Goal: Information Seeking & Learning: Compare options

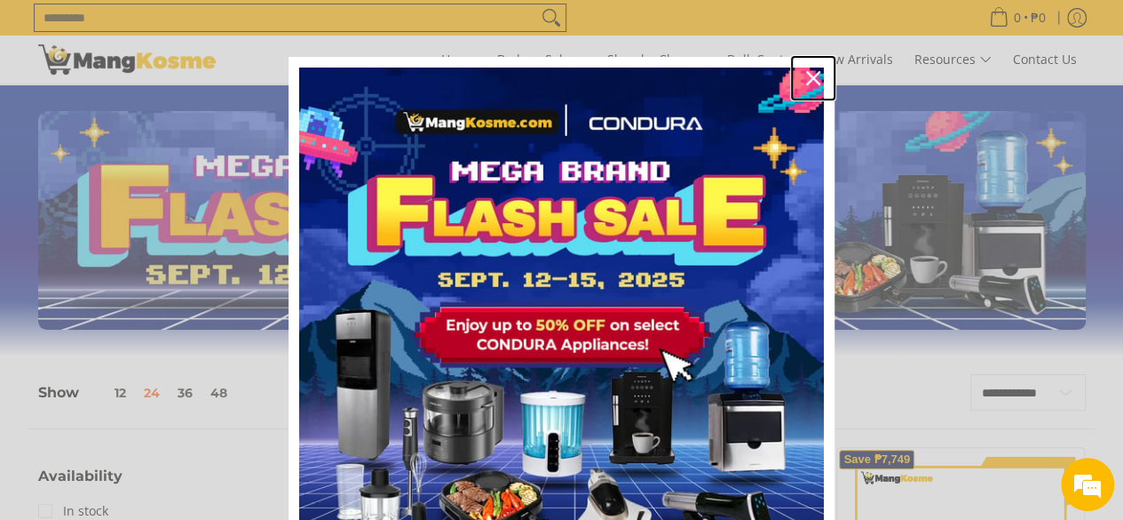
click at [806, 81] on icon "close icon" at bounding box center [813, 78] width 14 height 14
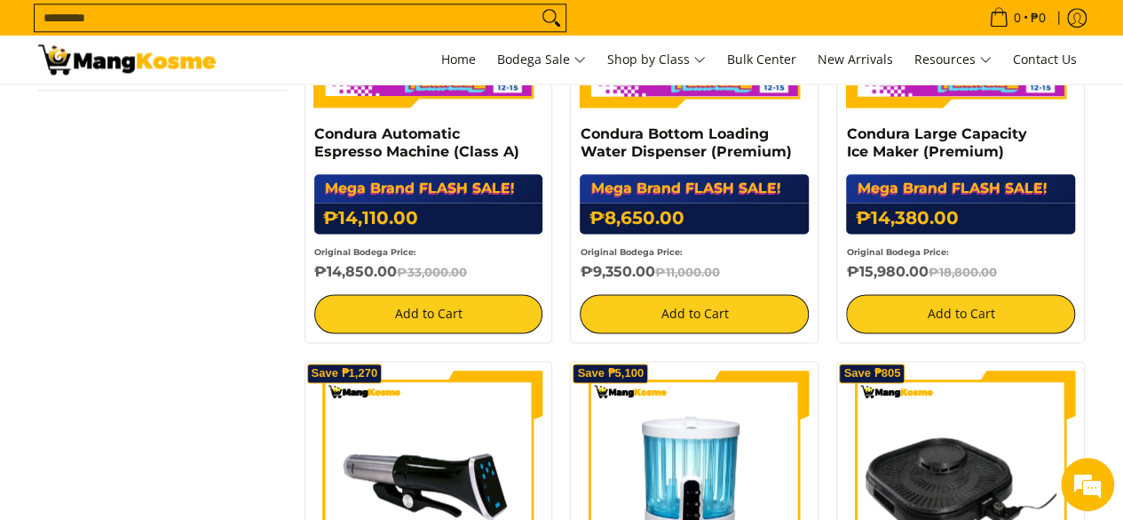
scroll to position [977, 0]
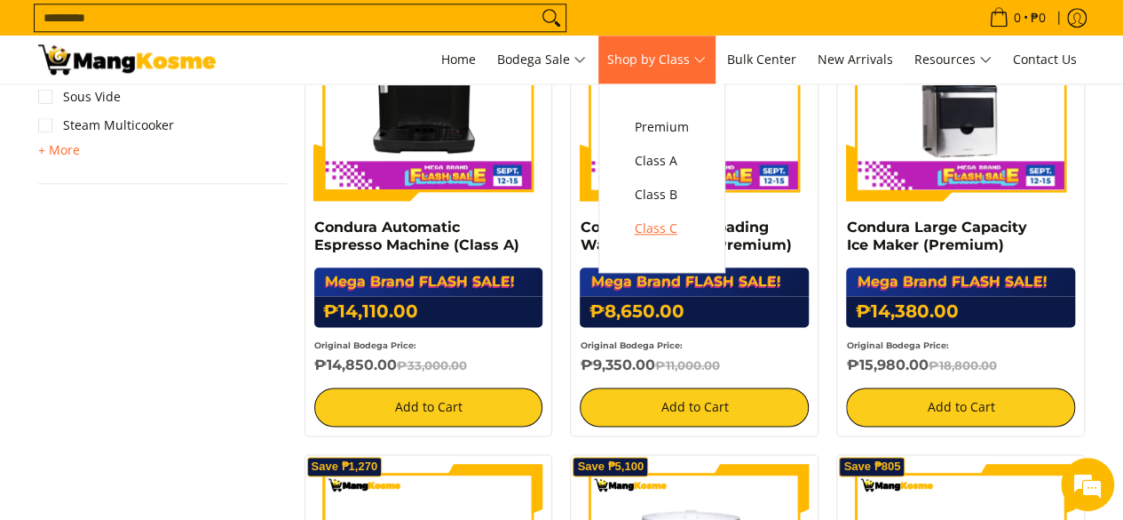
click at [673, 223] on span "Class C" at bounding box center [662, 229] width 54 height 22
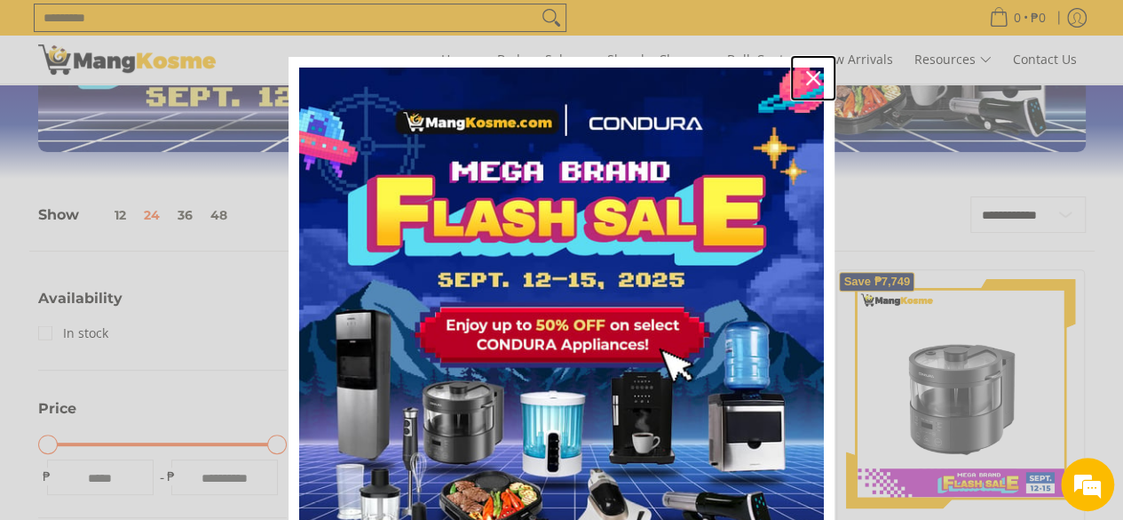
click at [760, 72] on icon "close icon" at bounding box center [813, 78] width 14 height 14
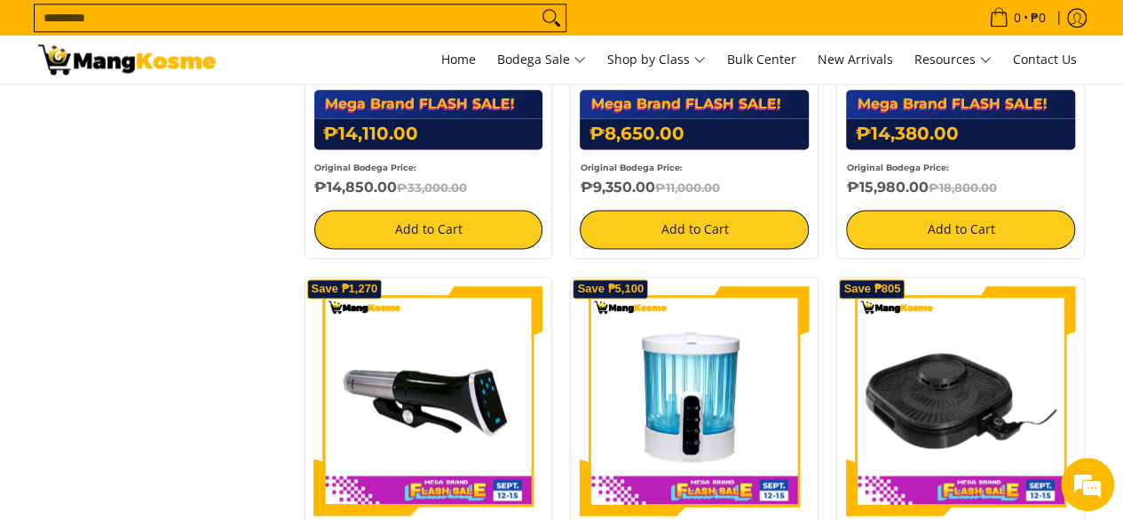
scroll to position [1510, 0]
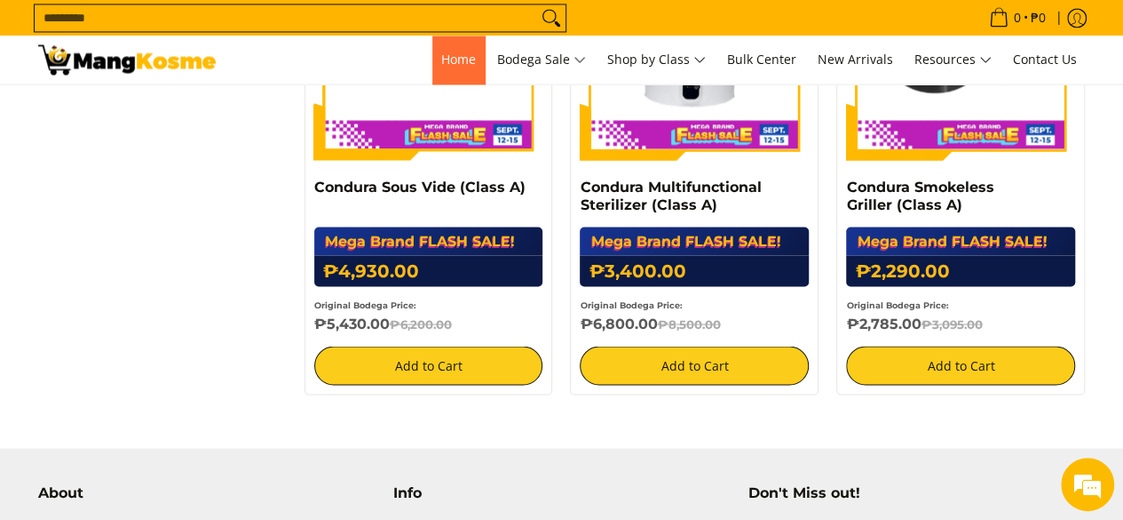
click at [454, 62] on span "Home" at bounding box center [458, 59] width 35 height 17
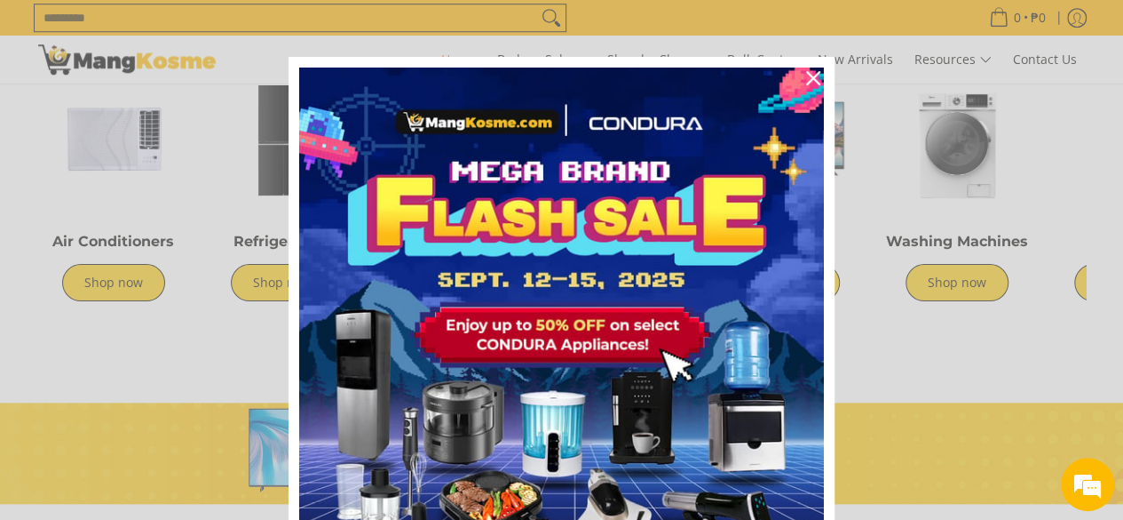
scroll to position [0, 706]
click at [806, 73] on icon "close icon" at bounding box center [813, 78] width 14 height 14
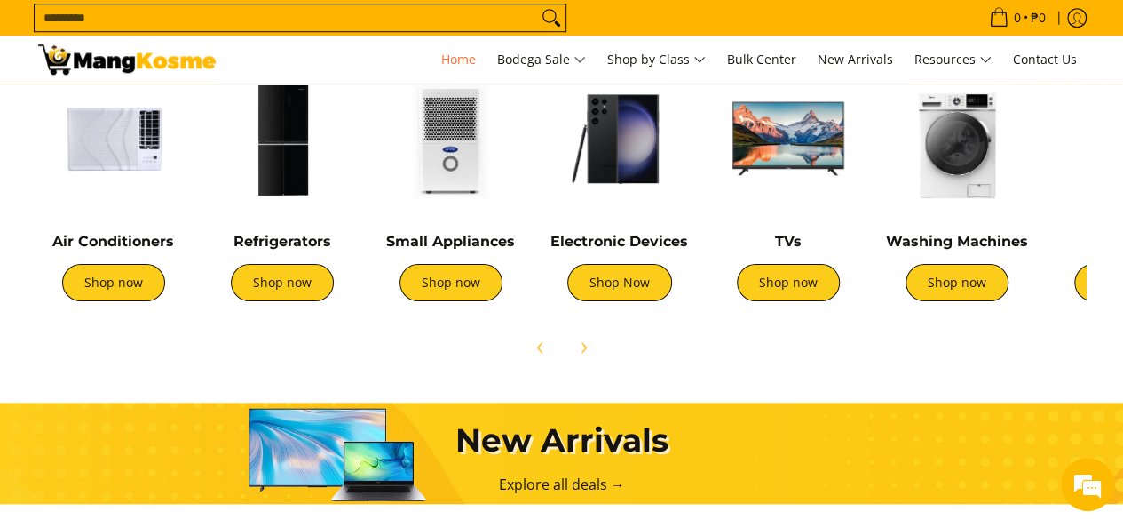
scroll to position [0, 0]
click at [130, 292] on link "Shop now" at bounding box center [113, 282] width 103 height 37
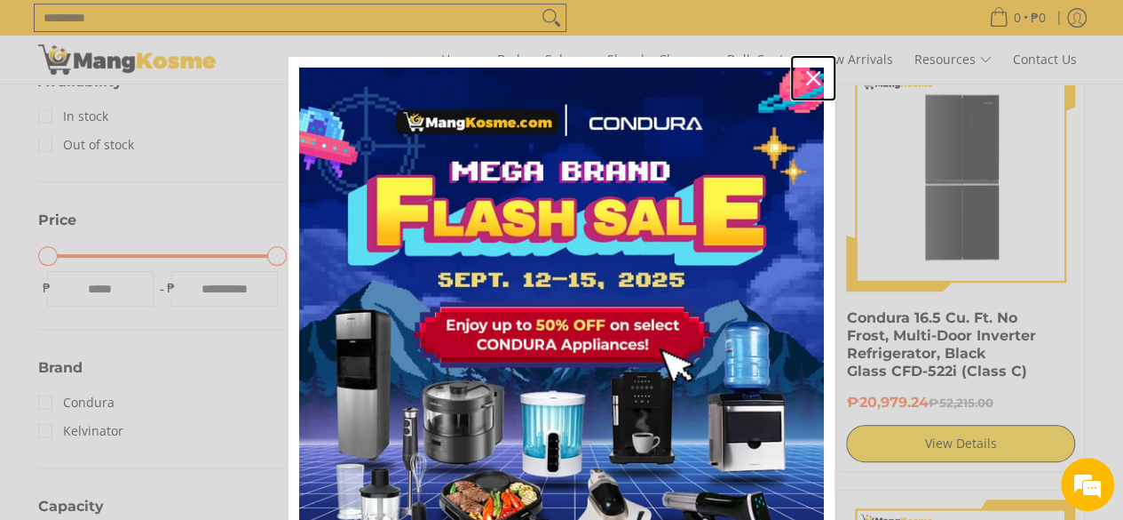
click at [806, 78] on icon "close icon" at bounding box center [813, 78] width 14 height 14
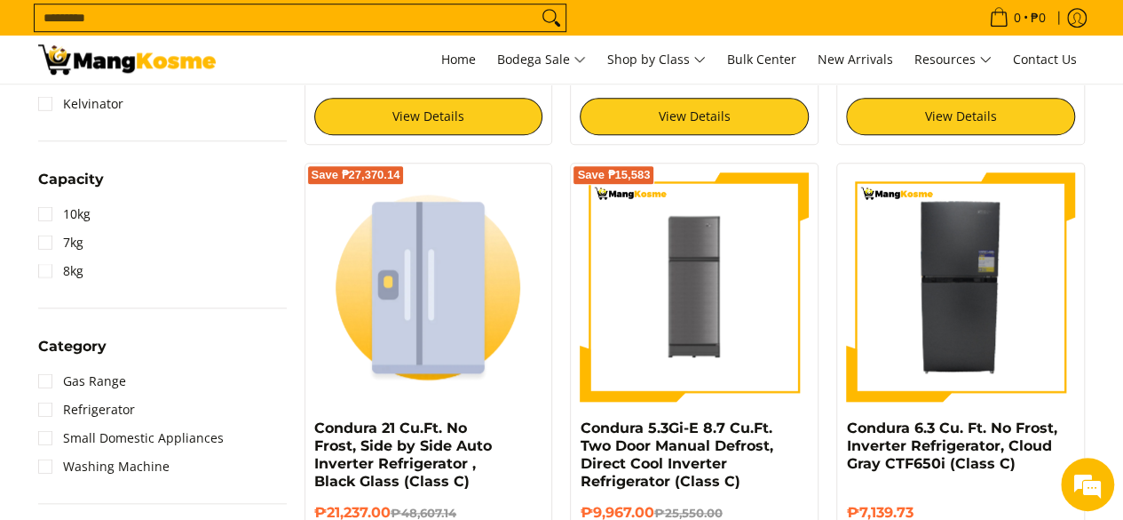
scroll to position [710, 0]
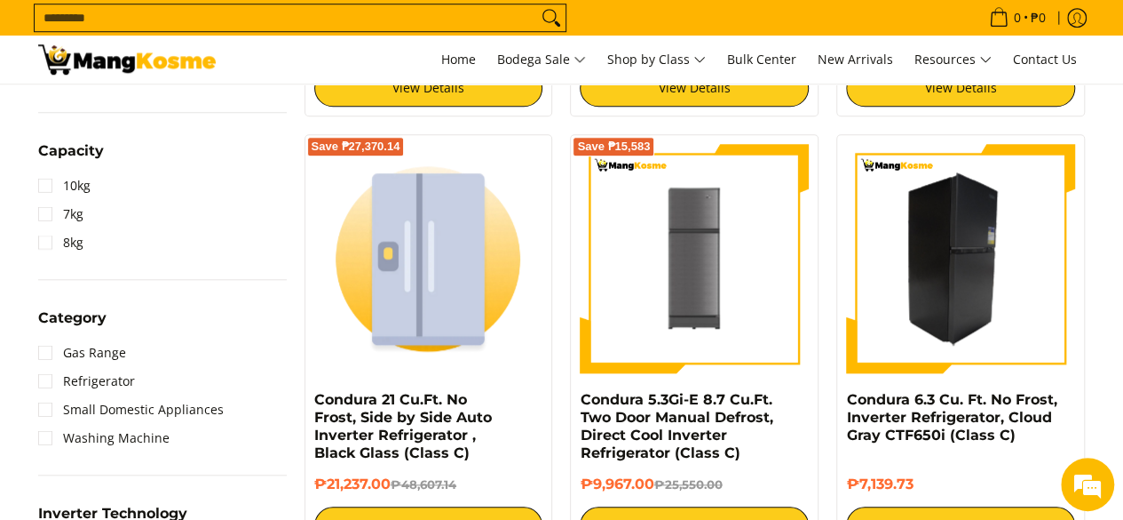
click at [969, 299] on img at bounding box center [960, 258] width 229 height 229
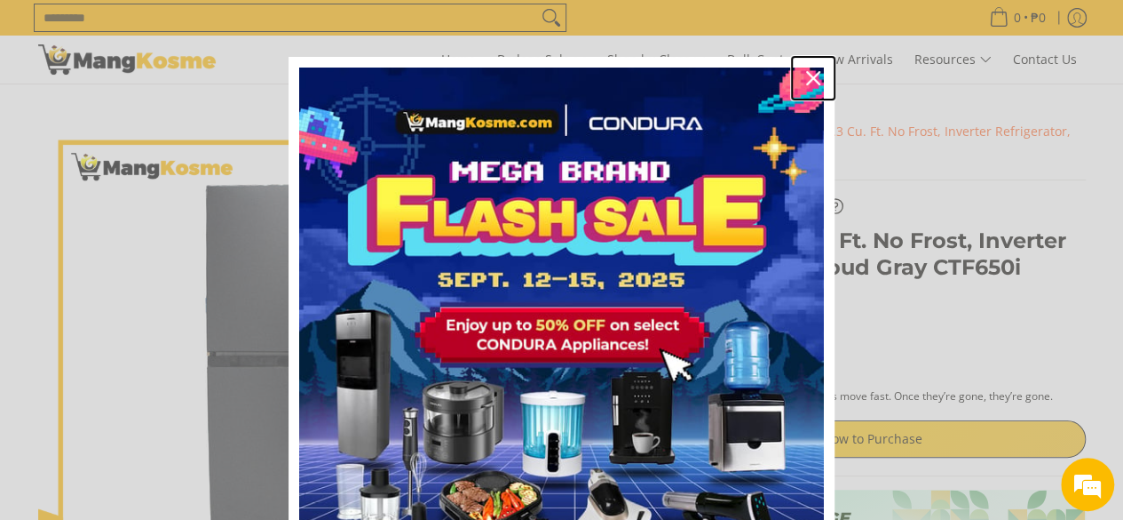
click at [808, 81] on icon "close icon" at bounding box center [813, 78] width 14 height 14
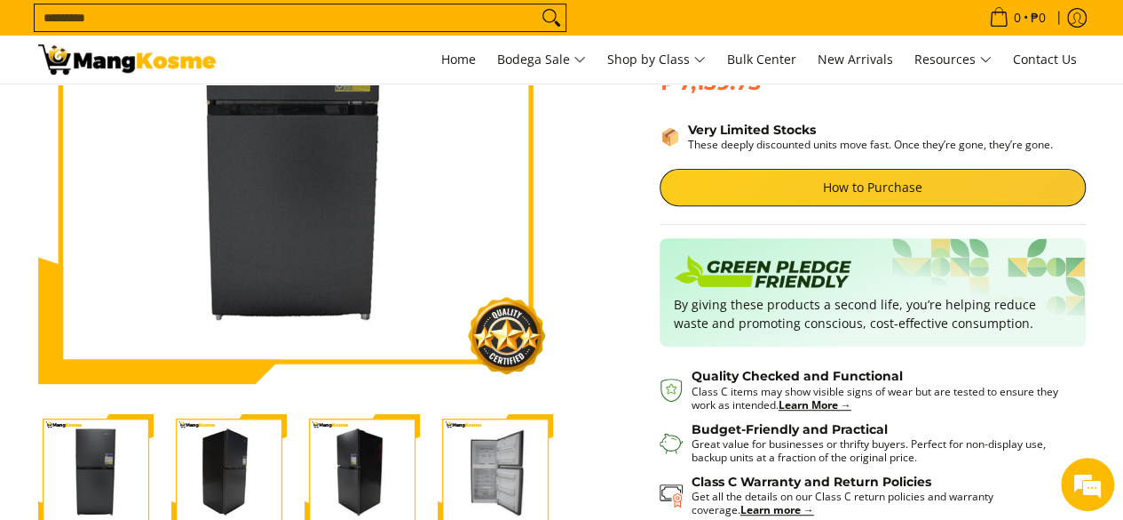
scroll to position [355, 0]
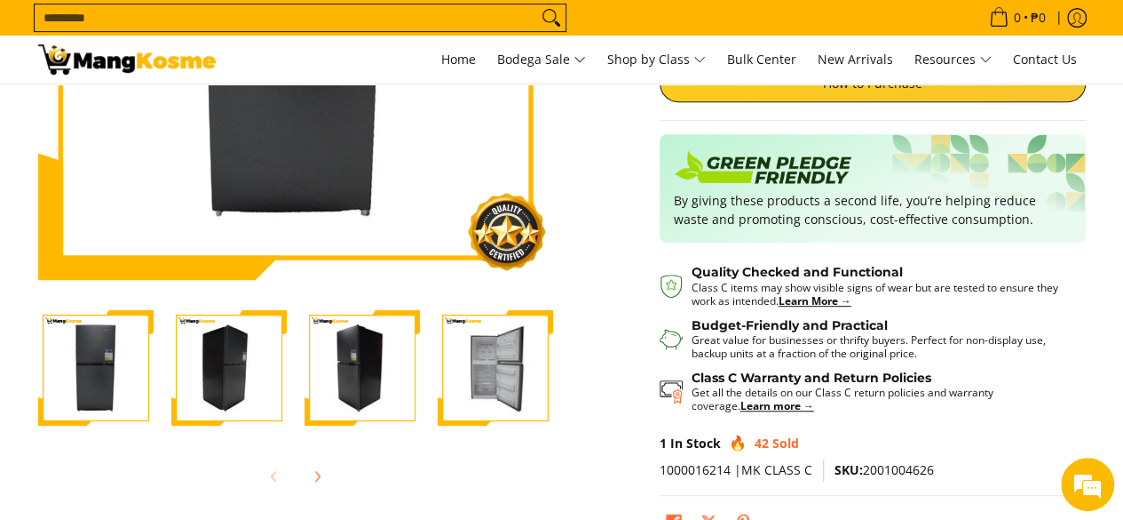
click at [380, 388] on img "Condura 6.3 Cu. Ft. No Frost, Inverter Refrigerator, Cloud Gray CTF650i (Class …" at bounding box center [362, 367] width 115 height 115
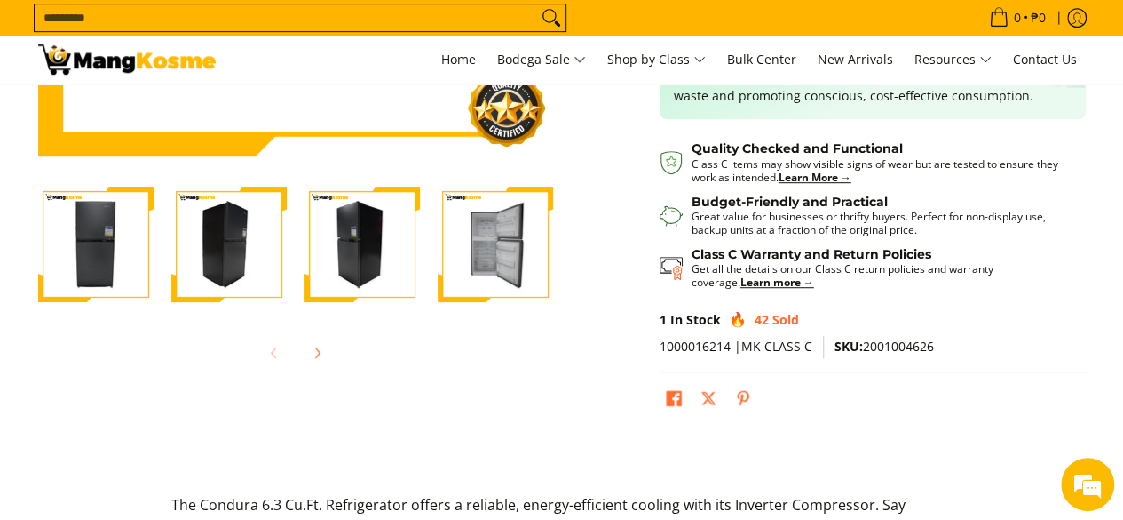
scroll to position [533, 0]
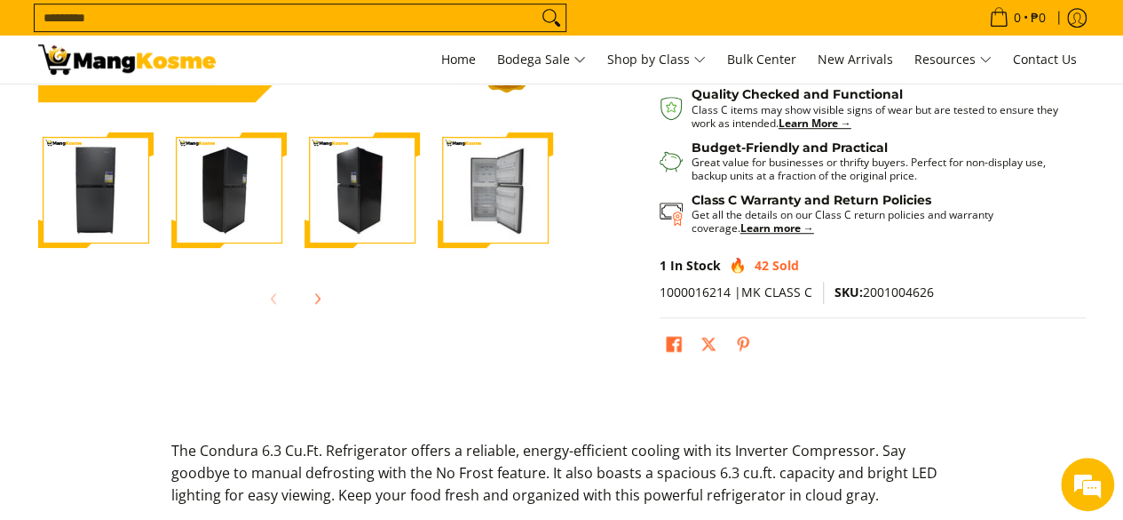
click at [113, 193] on img "Condura 6.3 Cu. Ft. No Frost, Inverter Refrigerator, Cloud Gray CTF650i (Class …" at bounding box center [95, 189] width 115 height 115
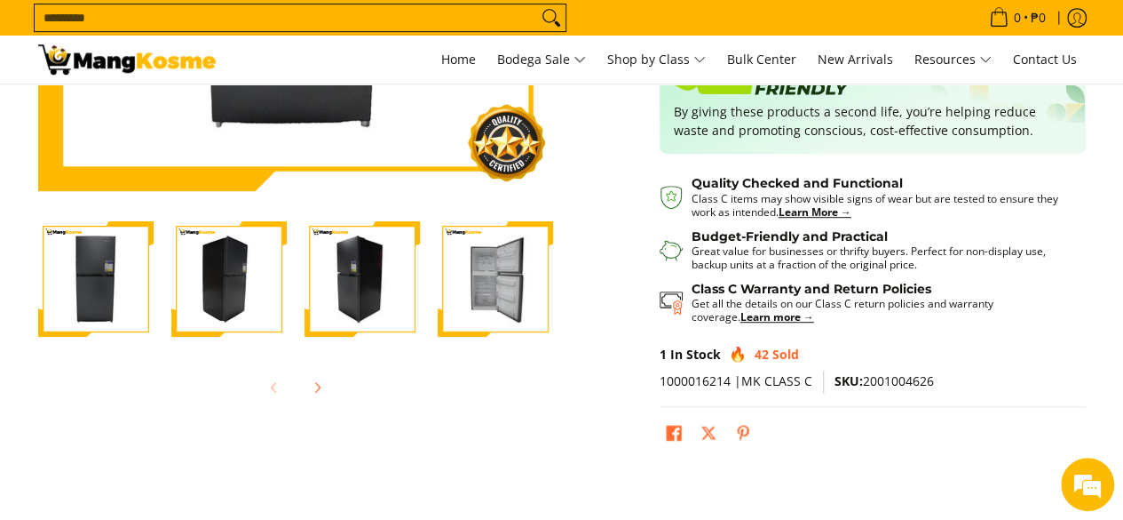
scroll to position [0, 0]
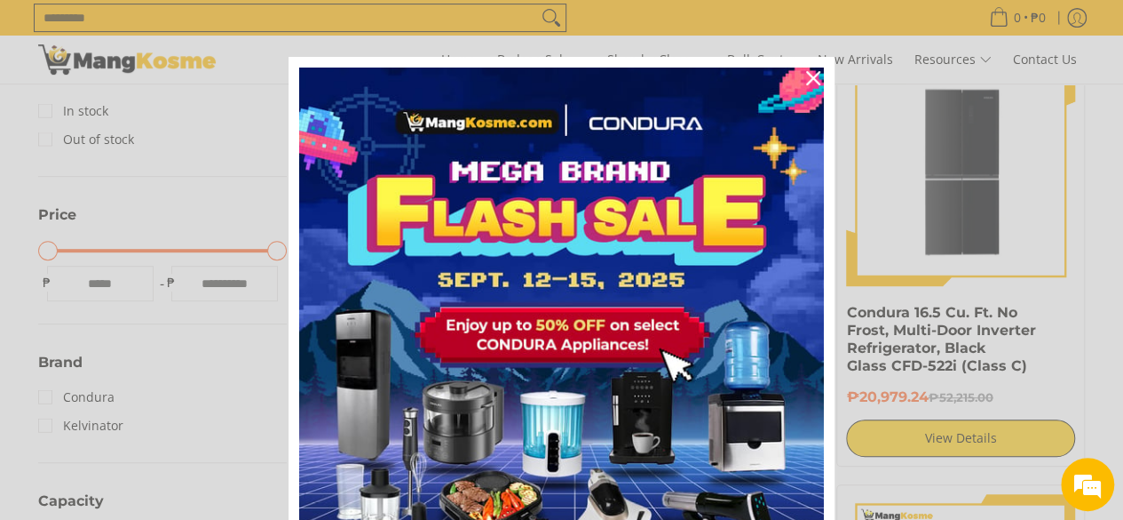
scroll to position [355, 0]
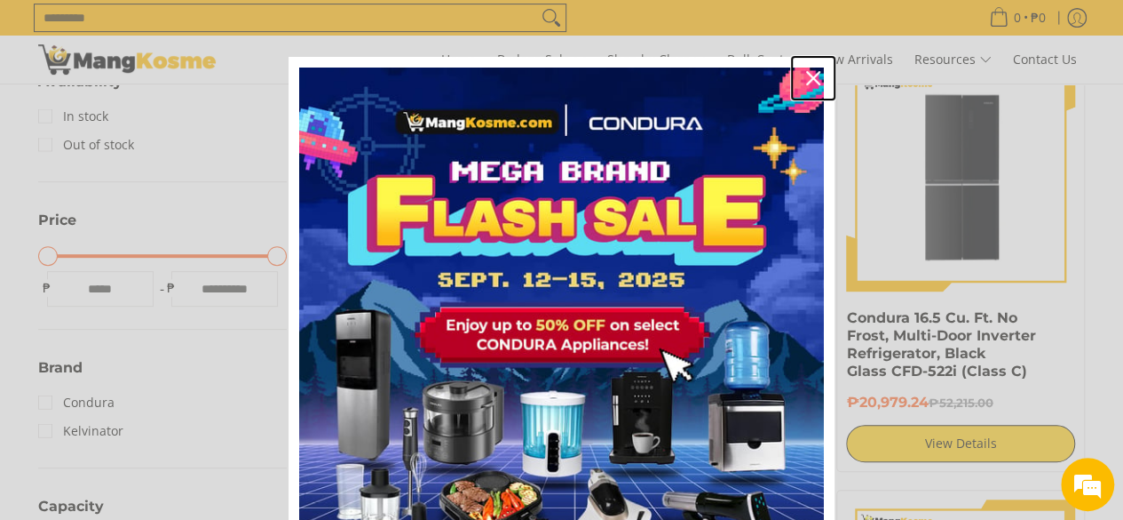
click at [808, 74] on icon "close icon" at bounding box center [813, 78] width 14 height 14
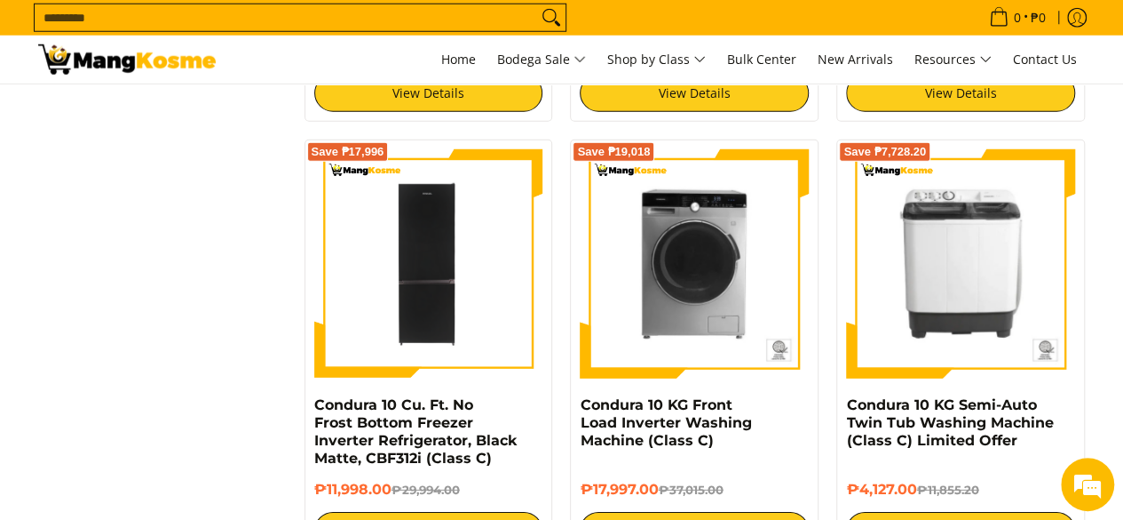
scroll to position [2487, 0]
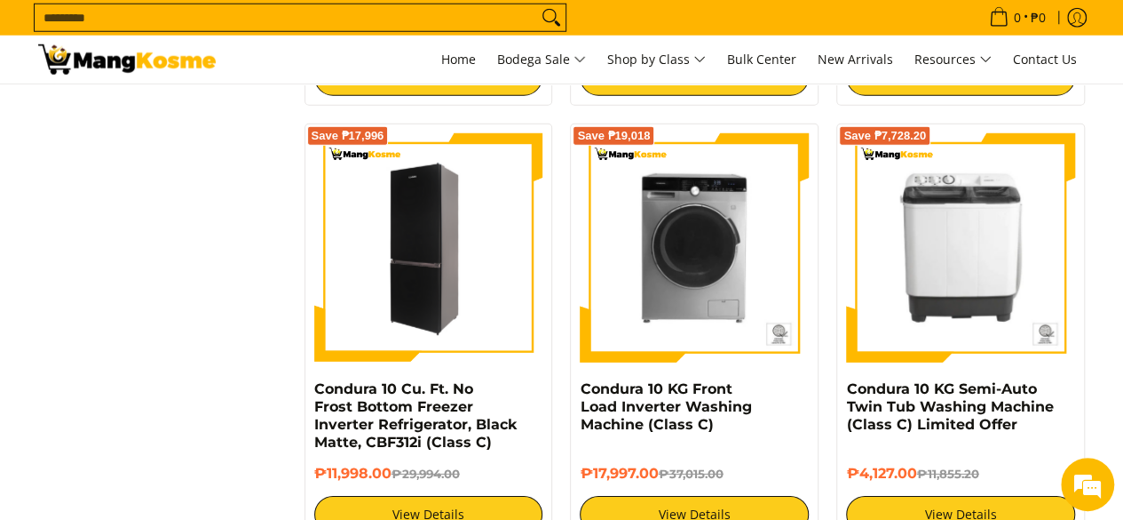
click at [433, 282] on img at bounding box center [428, 247] width 229 height 229
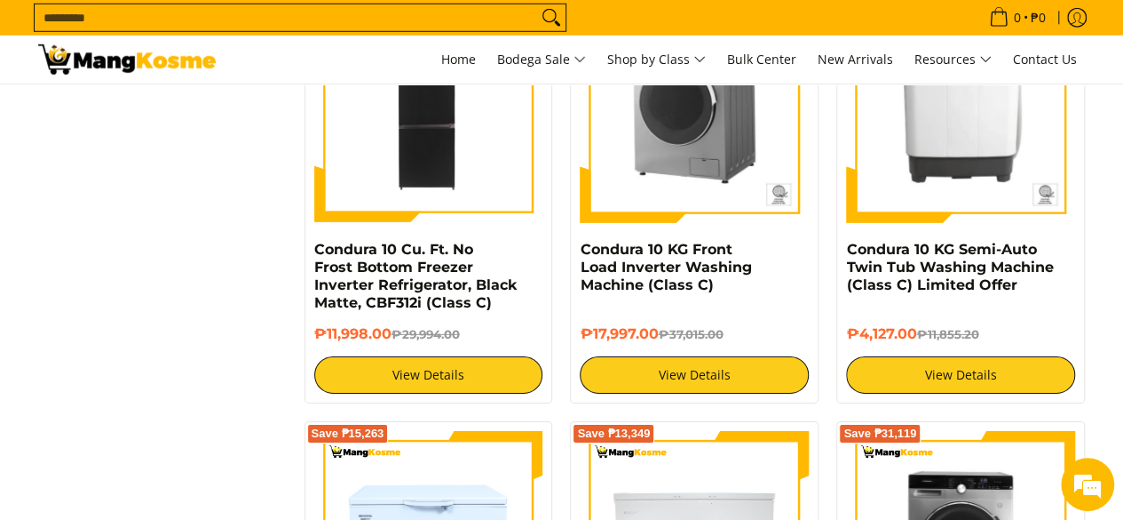
scroll to position [2842, 0]
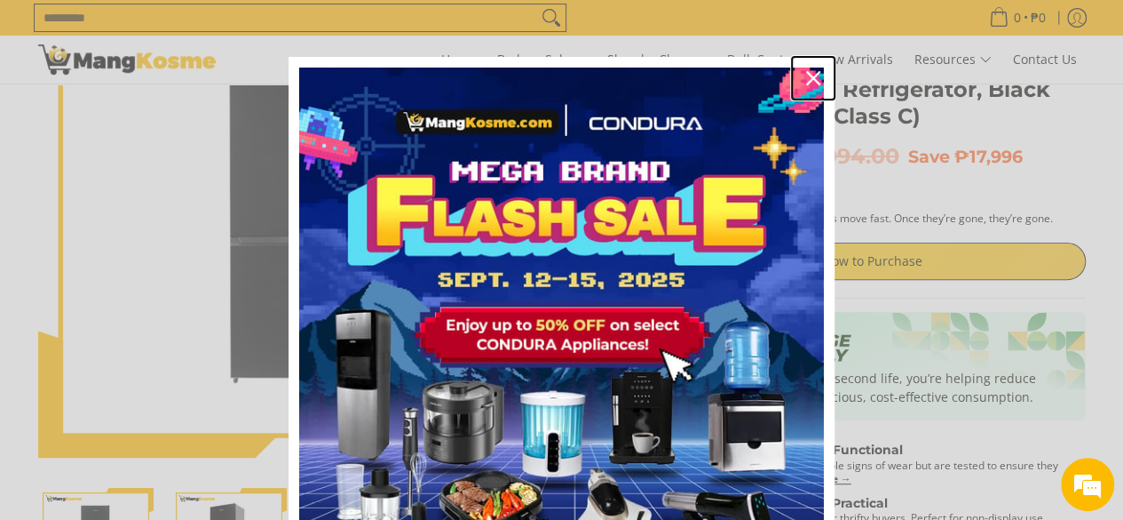
click at [808, 76] on icon "close icon" at bounding box center [813, 78] width 14 height 14
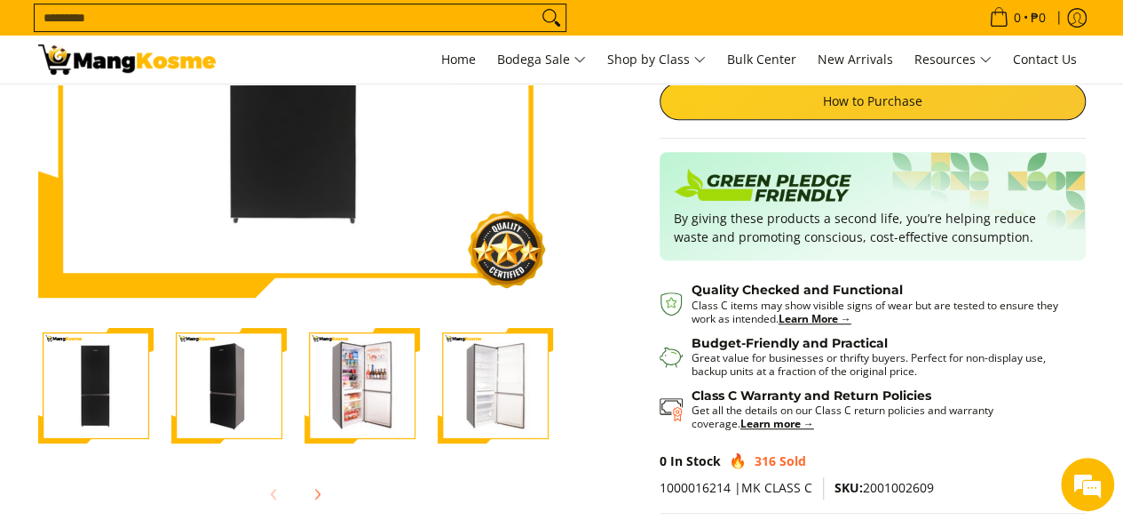
scroll to position [355, 0]
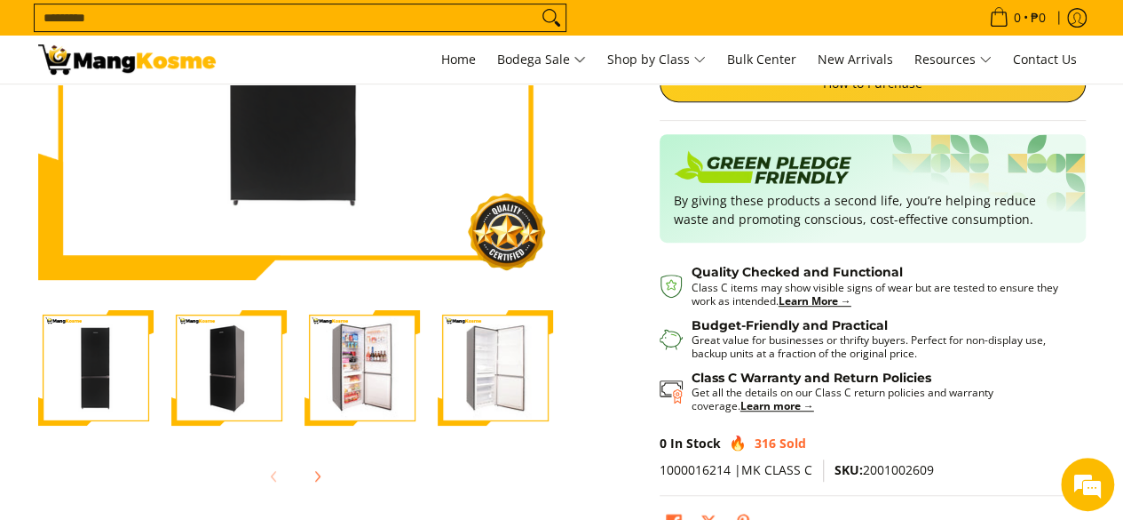
click at [383, 367] on img "Condura 10 Cu. Ft. No Frost Bottom Freezer Inverter Refrigerator, Black Matte, …" at bounding box center [362, 367] width 115 height 115
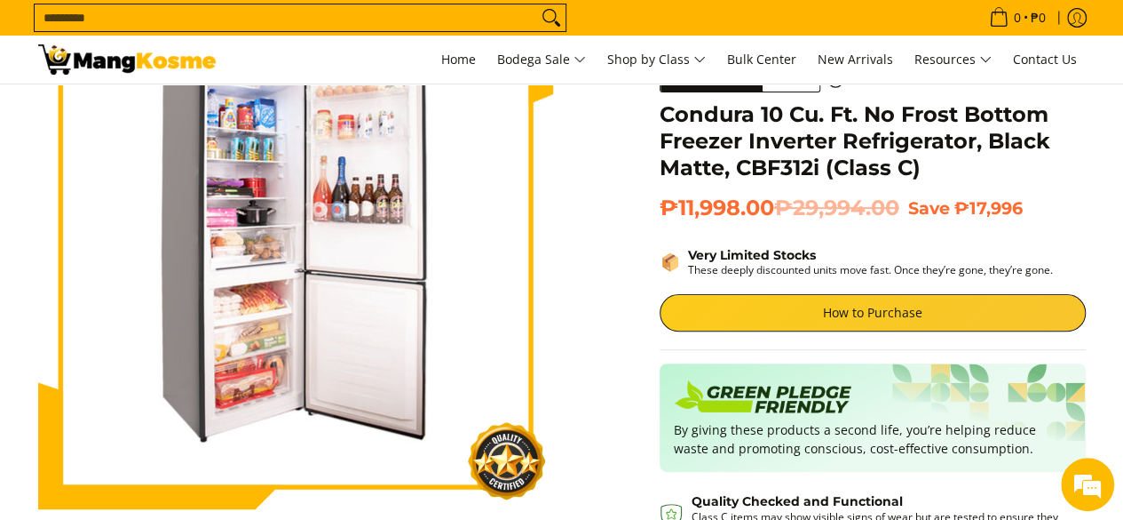
scroll to position [142, 0]
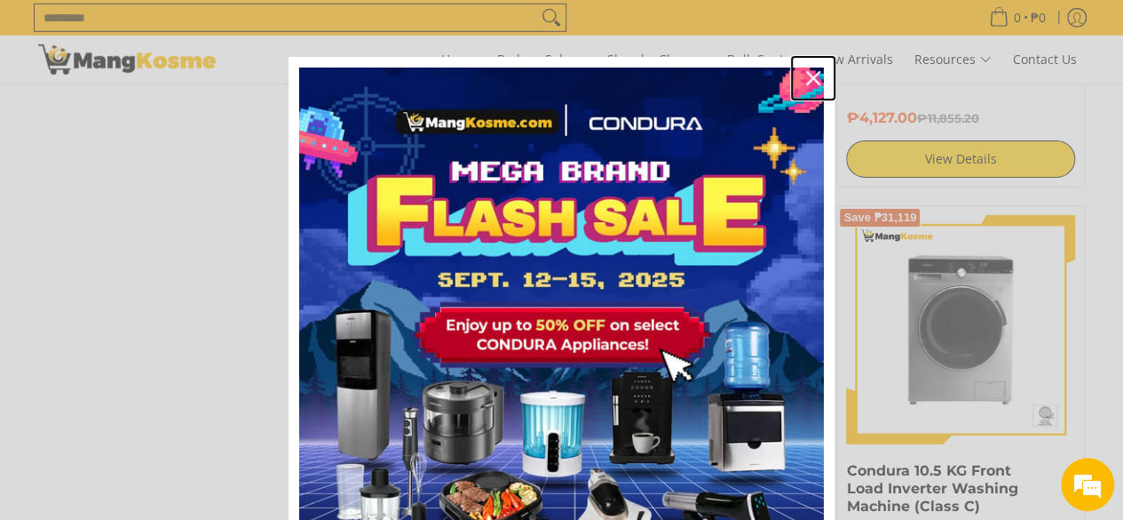
click at [806, 80] on icon "close icon" at bounding box center [813, 78] width 14 height 14
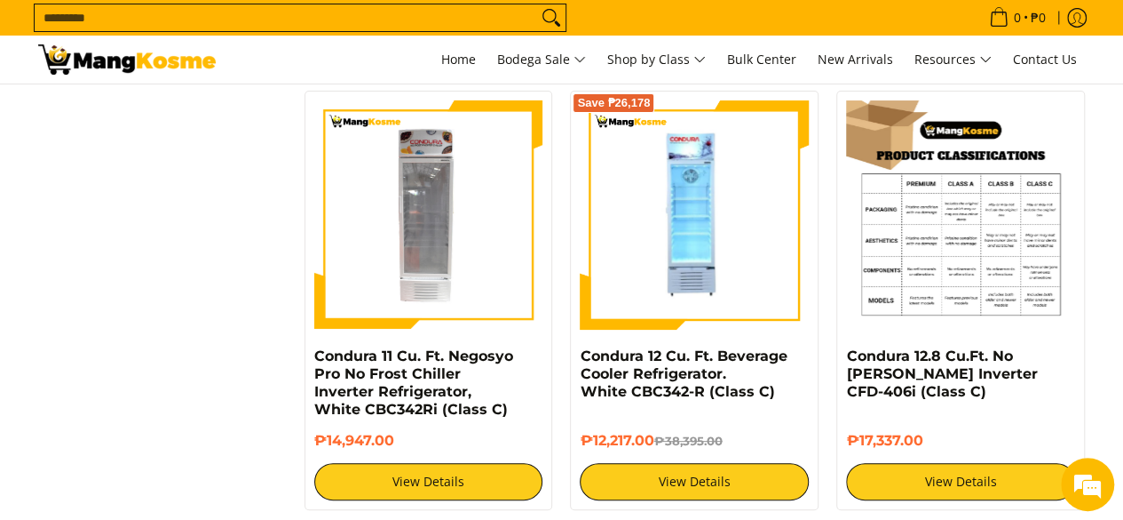
scroll to position [3552, 0]
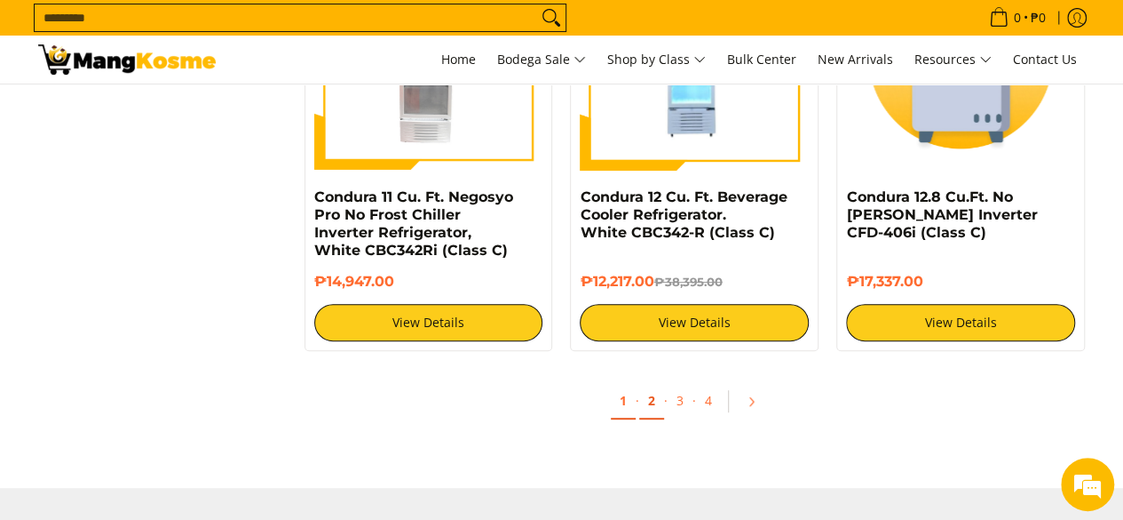
click at [648, 397] on link "2" at bounding box center [651, 401] width 25 height 36
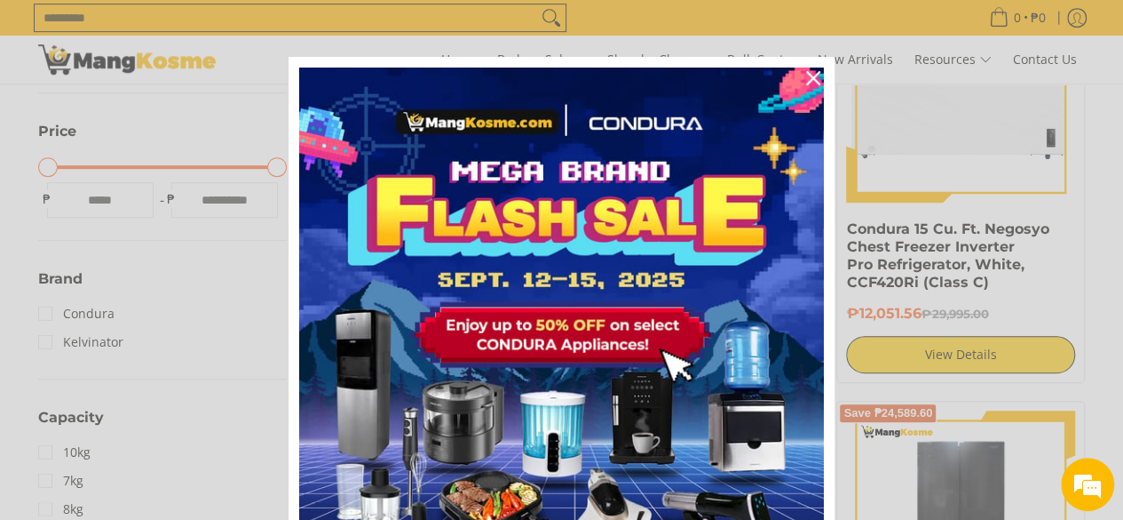
scroll to position [622, 0]
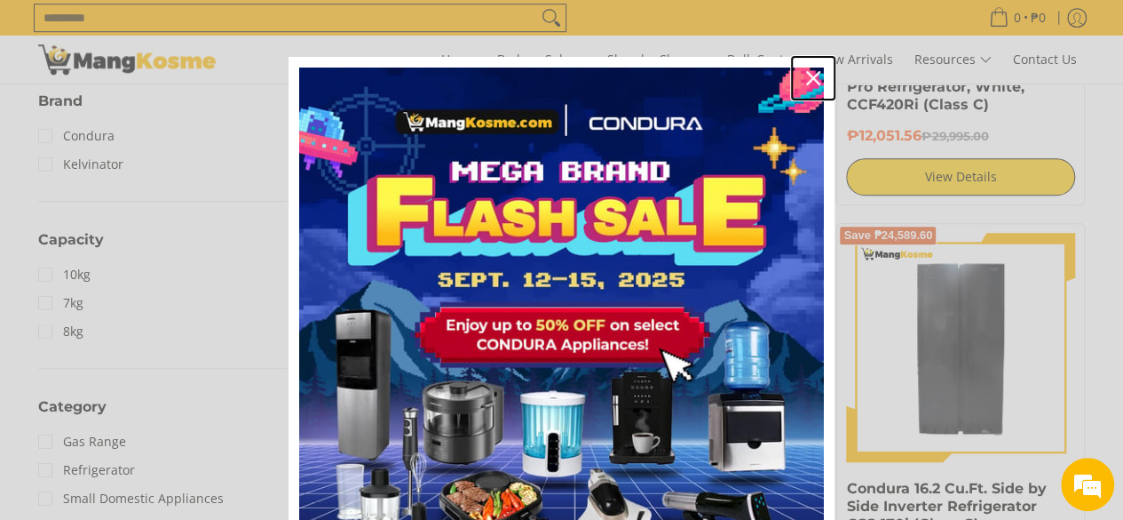
click at [806, 78] on icon "close icon" at bounding box center [813, 78] width 14 height 14
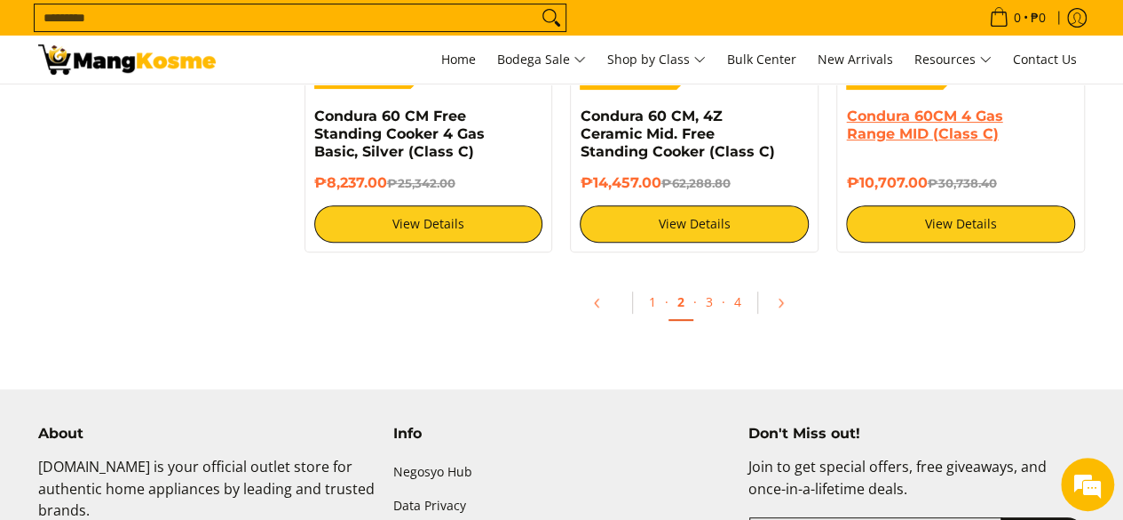
scroll to position [3641, 0]
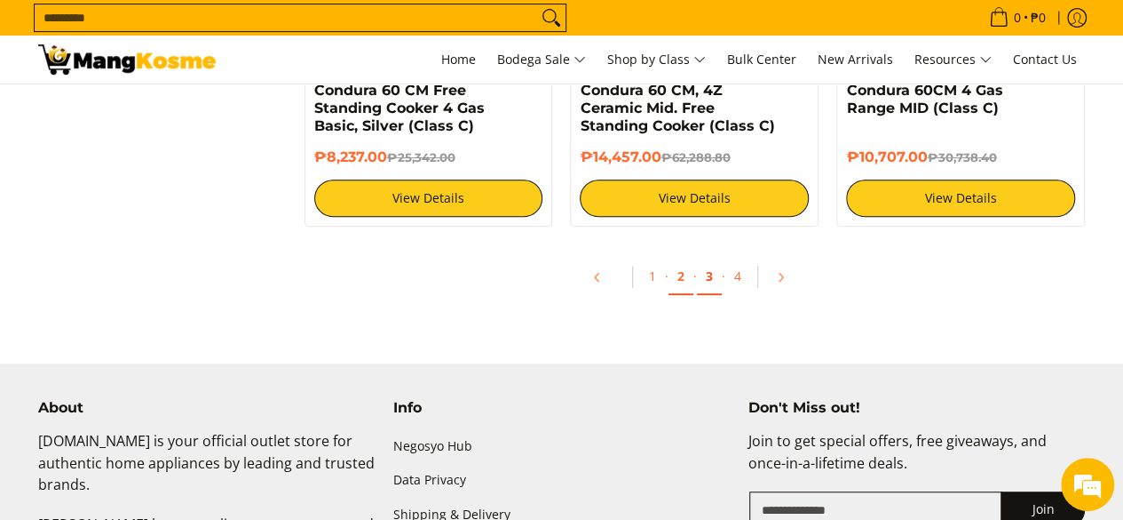
click at [709, 274] on link "3" at bounding box center [709, 276] width 25 height 36
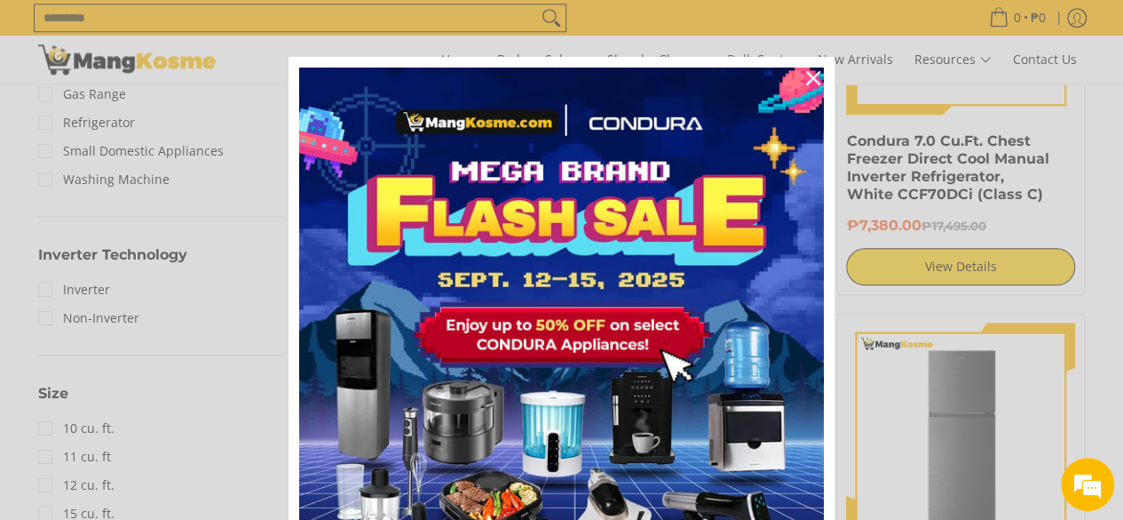
scroll to position [1155, 0]
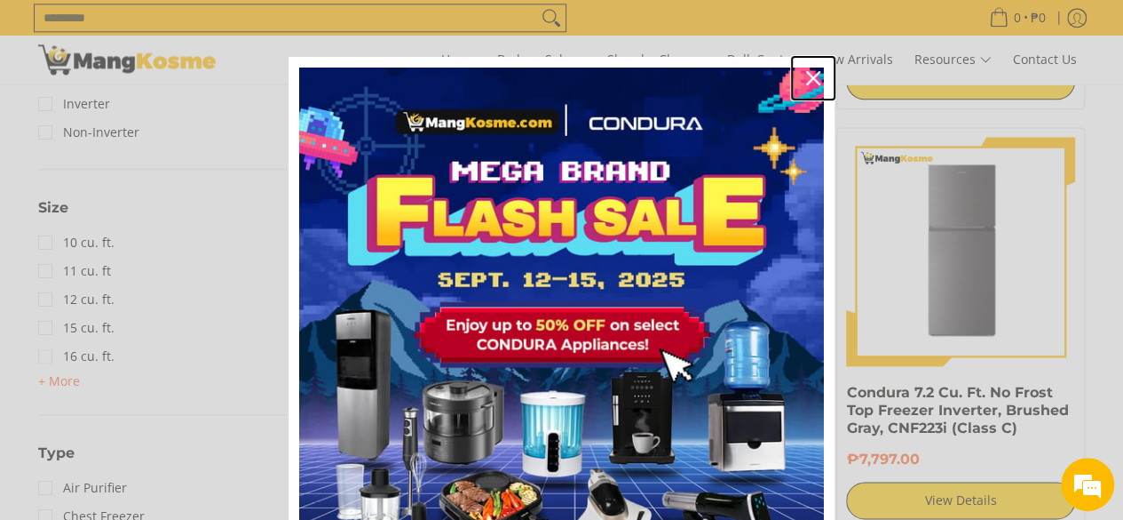
click at [806, 76] on icon "close icon" at bounding box center [813, 78] width 14 height 14
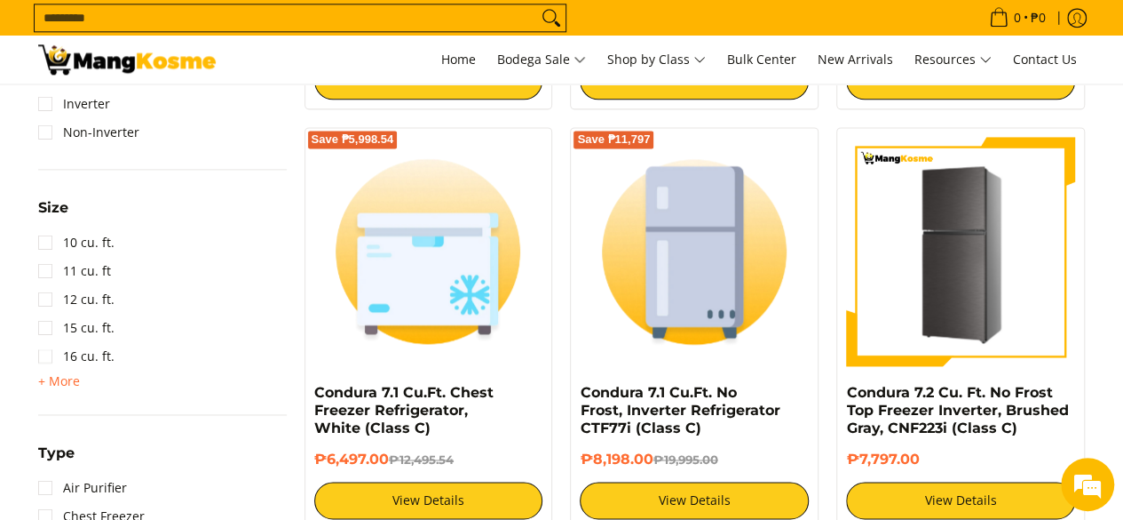
scroll to position [1332, 0]
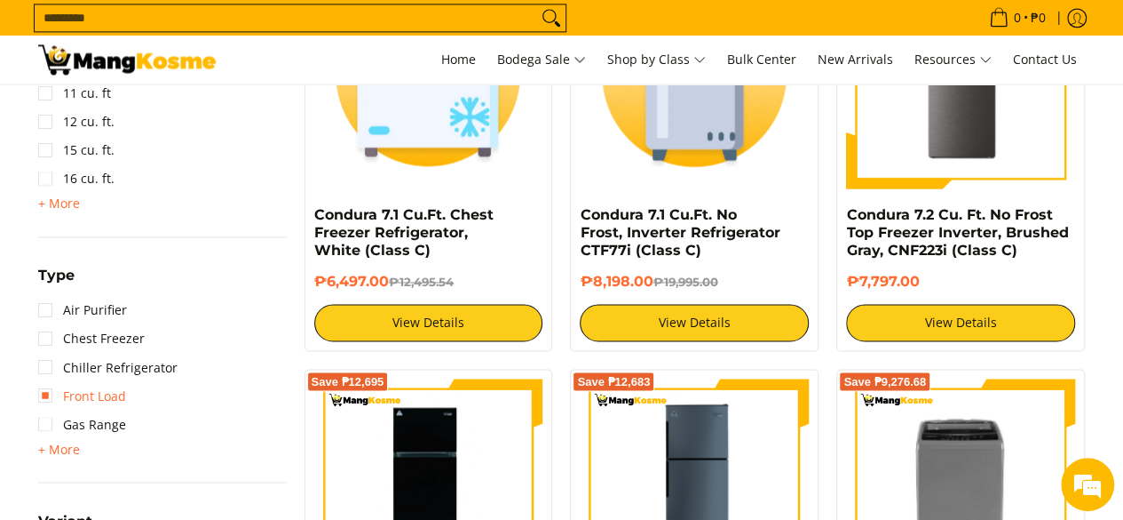
click at [50, 398] on link "Front Load" at bounding box center [82, 395] width 88 height 28
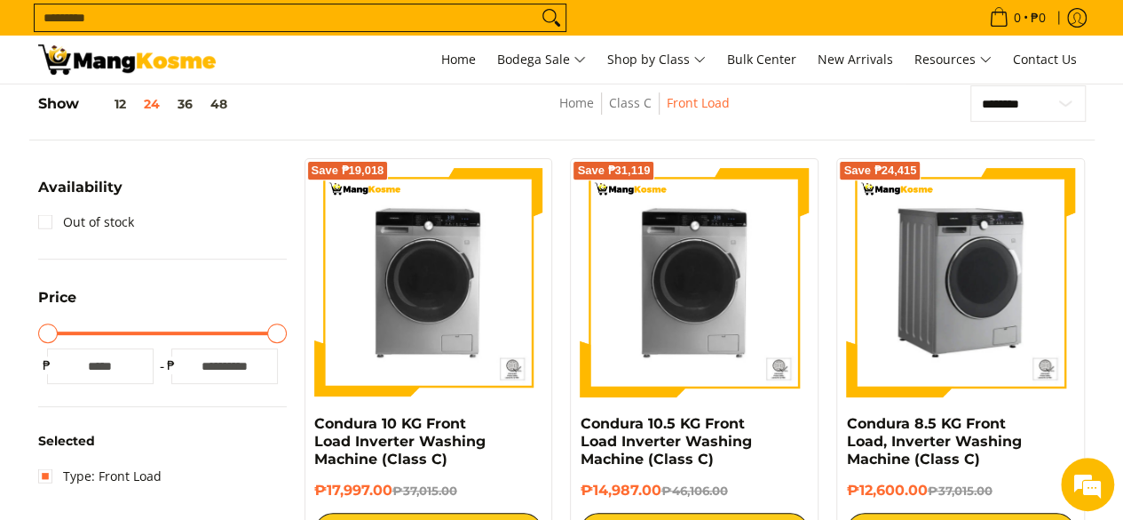
scroll to position [338, 0]
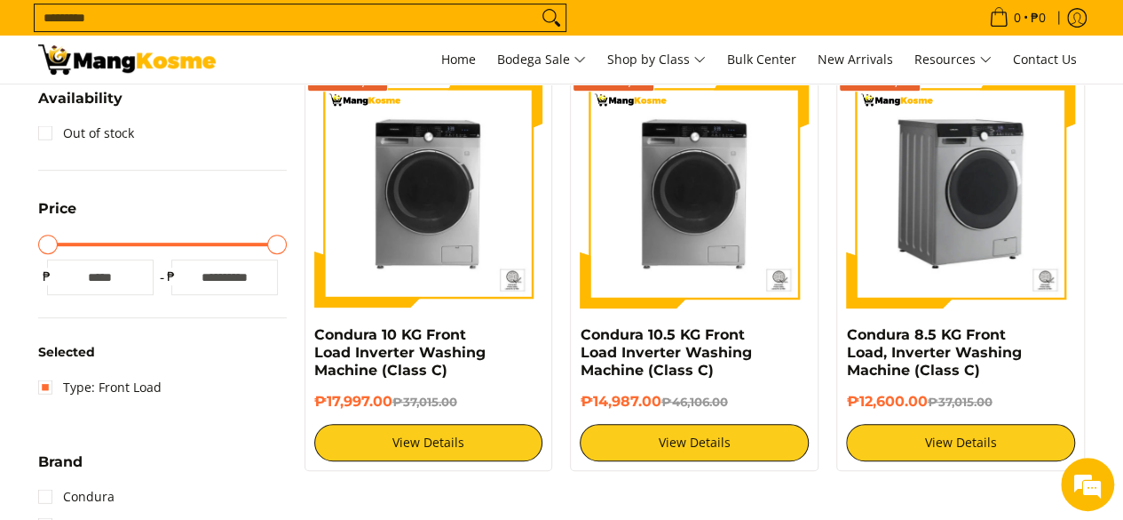
click at [1004, 266] on img at bounding box center [960, 193] width 229 height 229
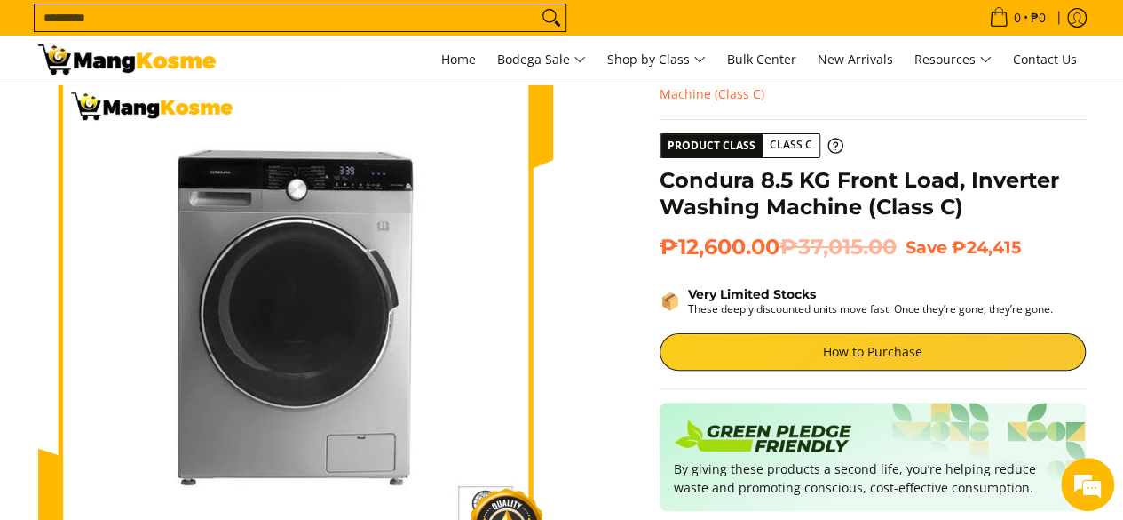
scroll to position [89, 0]
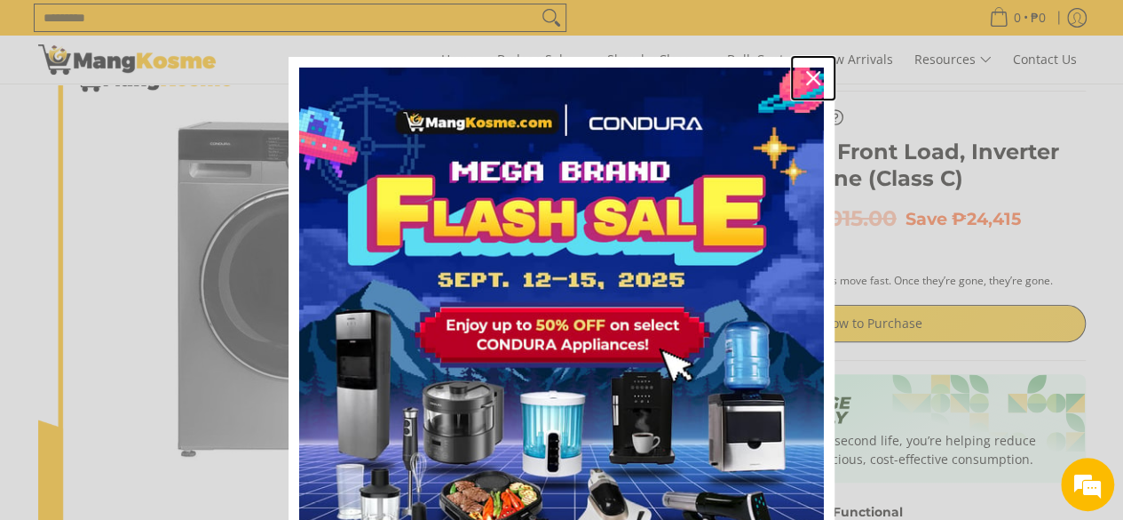
click at [807, 74] on icon "close icon" at bounding box center [813, 78] width 14 height 14
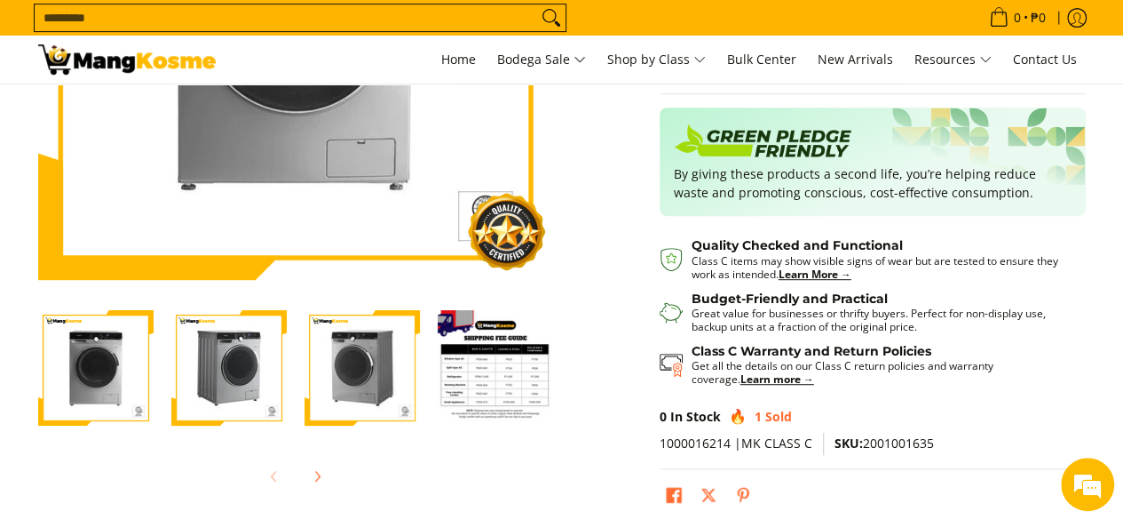
scroll to position [0, 0]
click at [494, 357] on img "mang-kosme-shipping-fee-guide-infographic" at bounding box center [495, 367] width 115 height 115
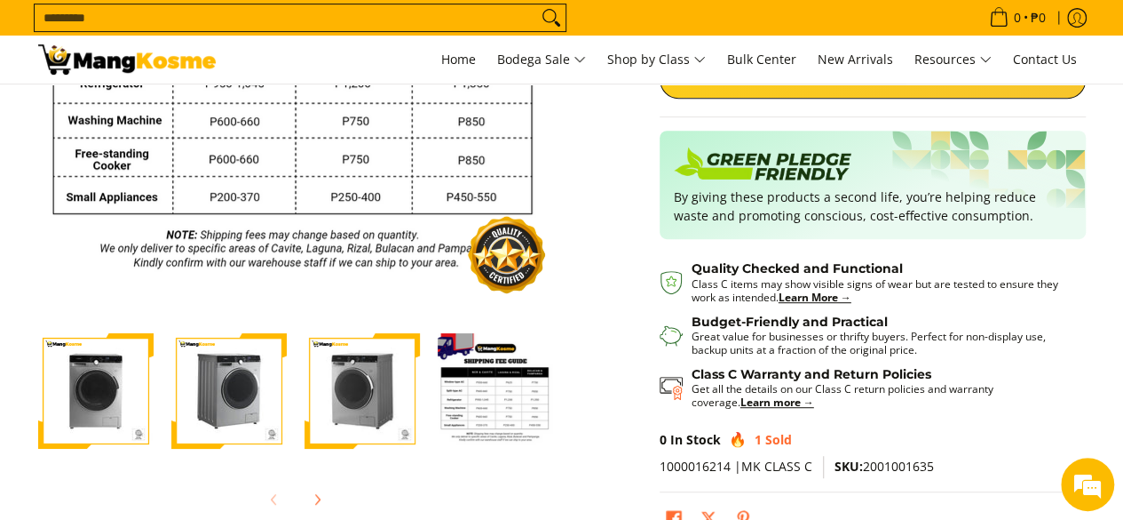
scroll to position [444, 0]
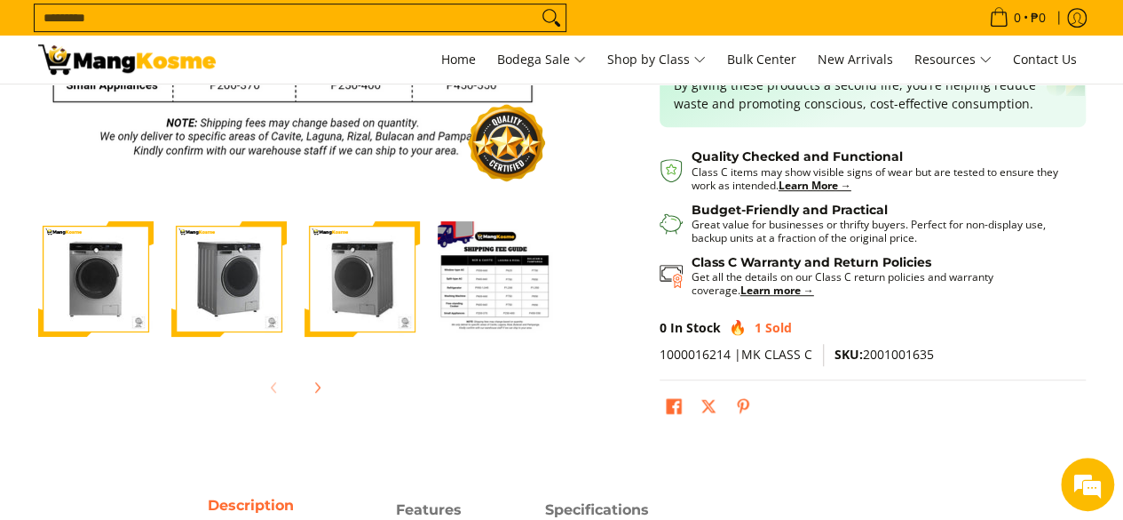
click at [346, 286] on img "Condura 8.5 KG Front Load, Inverter Washing Machine (Class C)-3" at bounding box center [362, 278] width 115 height 115
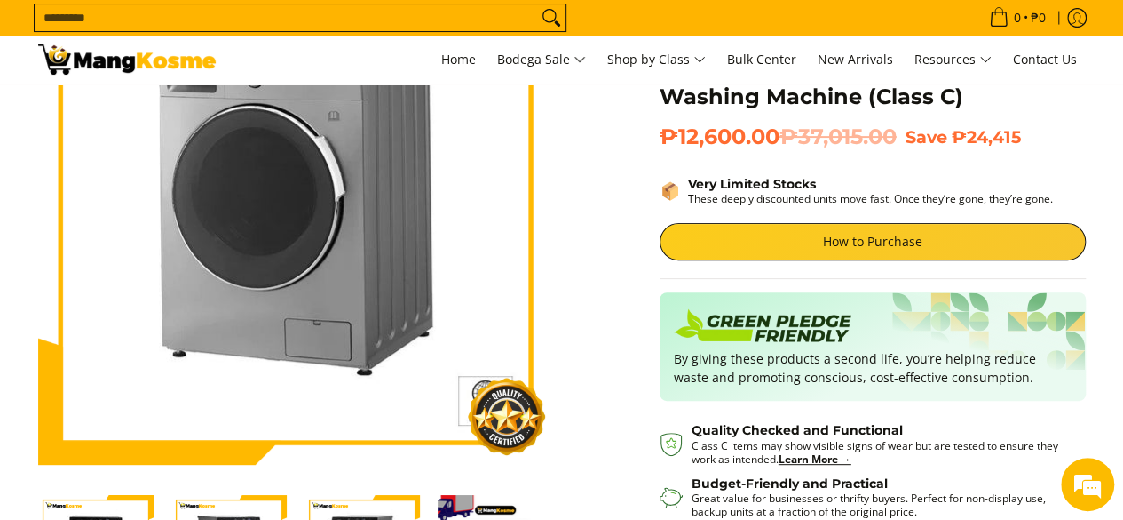
scroll to position [89, 0]
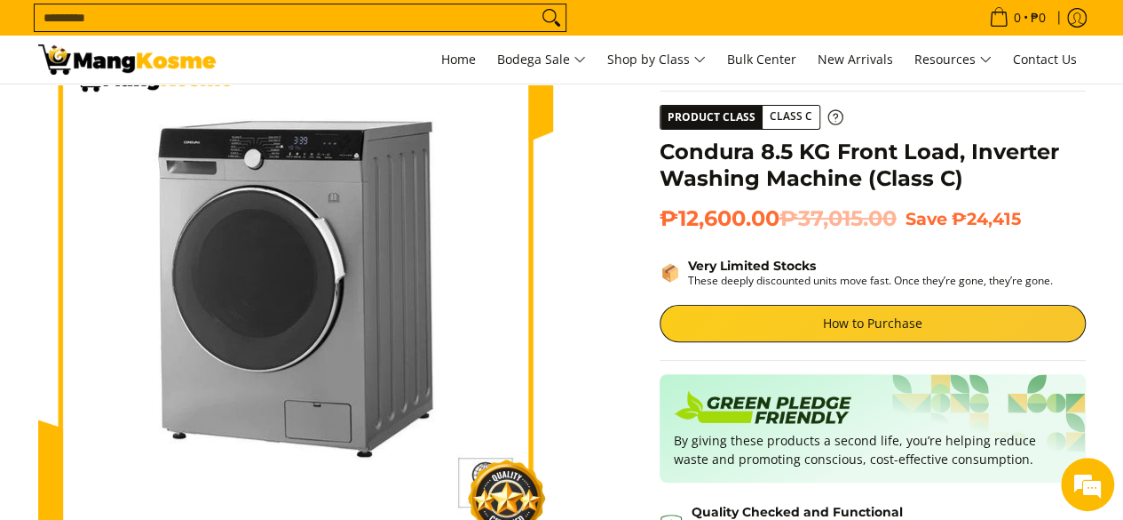
click at [834, 120] on icon at bounding box center [836, 117] width 16 height 16
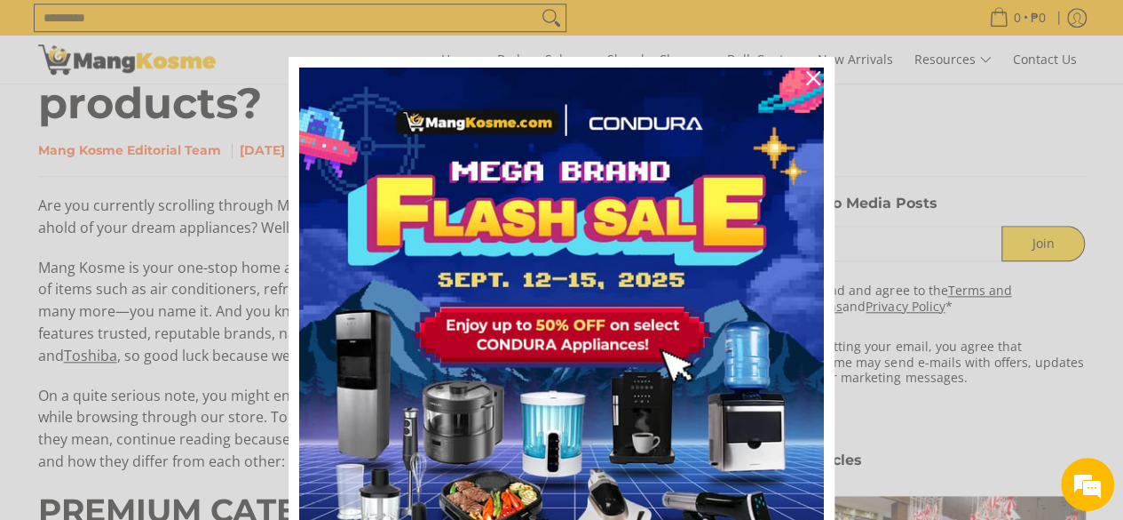
scroll to position [799, 0]
click at [808, 78] on icon "close icon" at bounding box center [813, 78] width 14 height 14
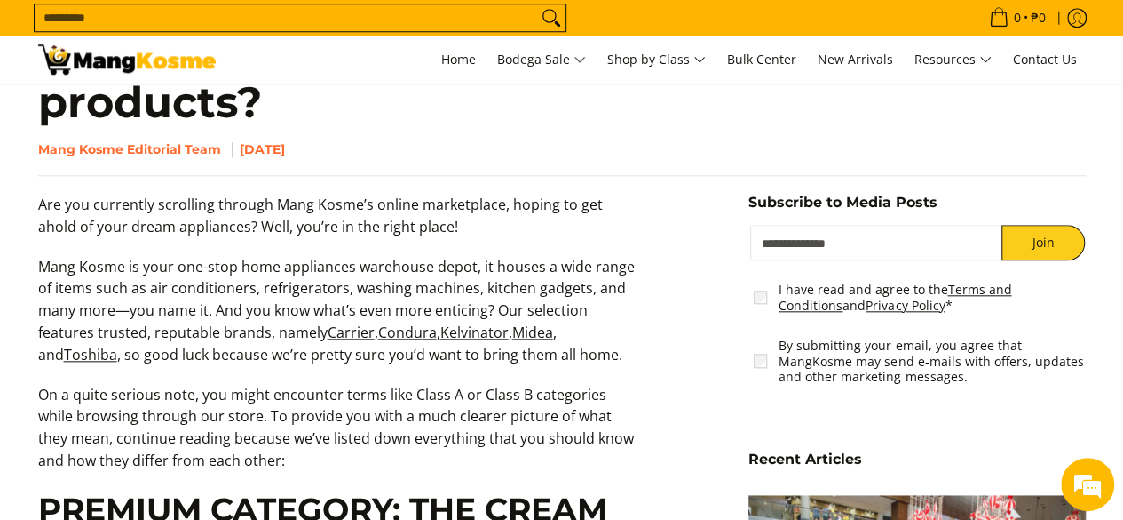
scroll to position [0, 0]
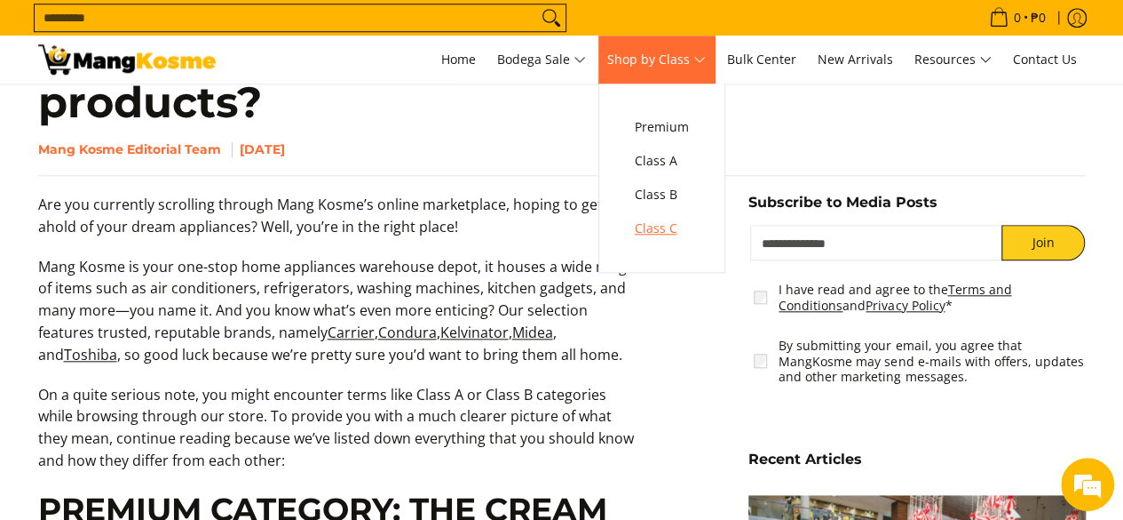
click at [675, 232] on span "Class C" at bounding box center [662, 229] width 54 height 22
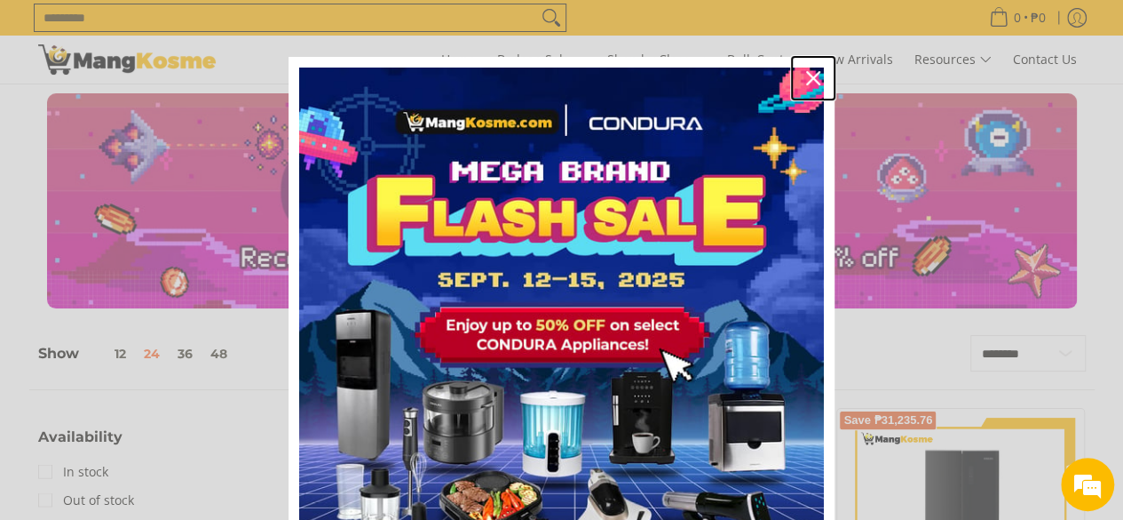
click at [806, 71] on icon "close icon" at bounding box center [813, 78] width 14 height 14
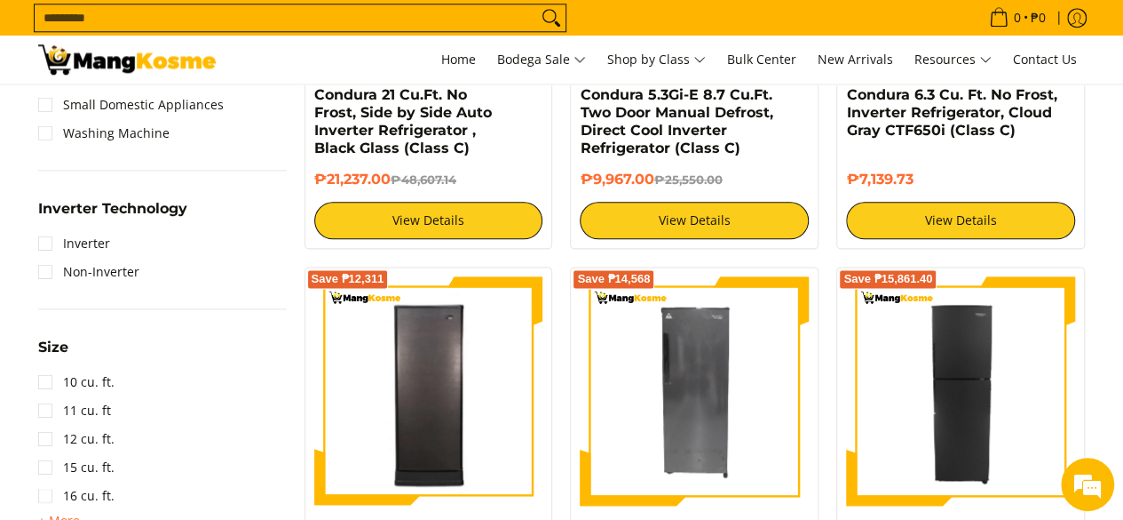
scroll to position [1066, 0]
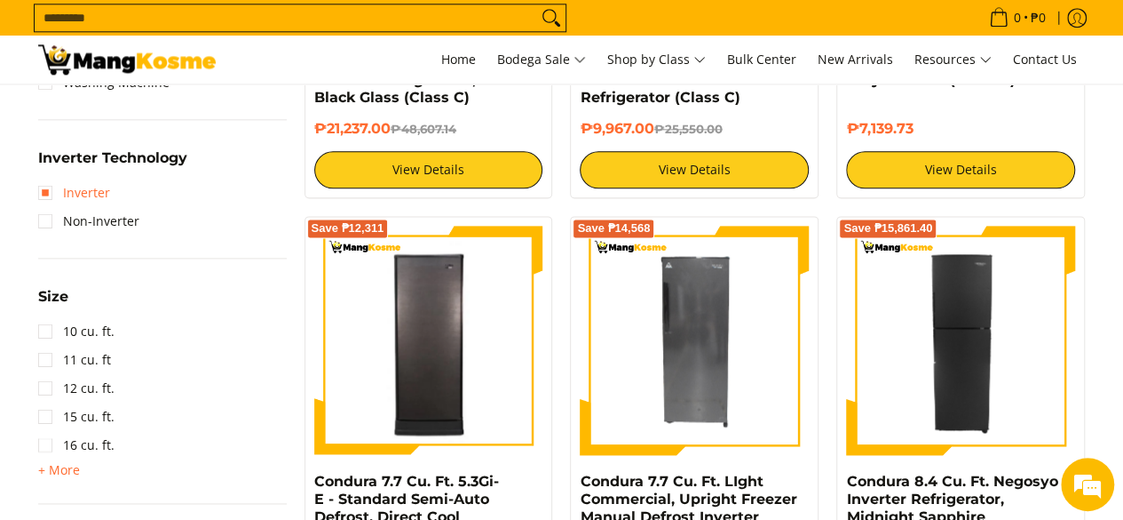
click at [51, 194] on link "Inverter" at bounding box center [74, 193] width 72 height 28
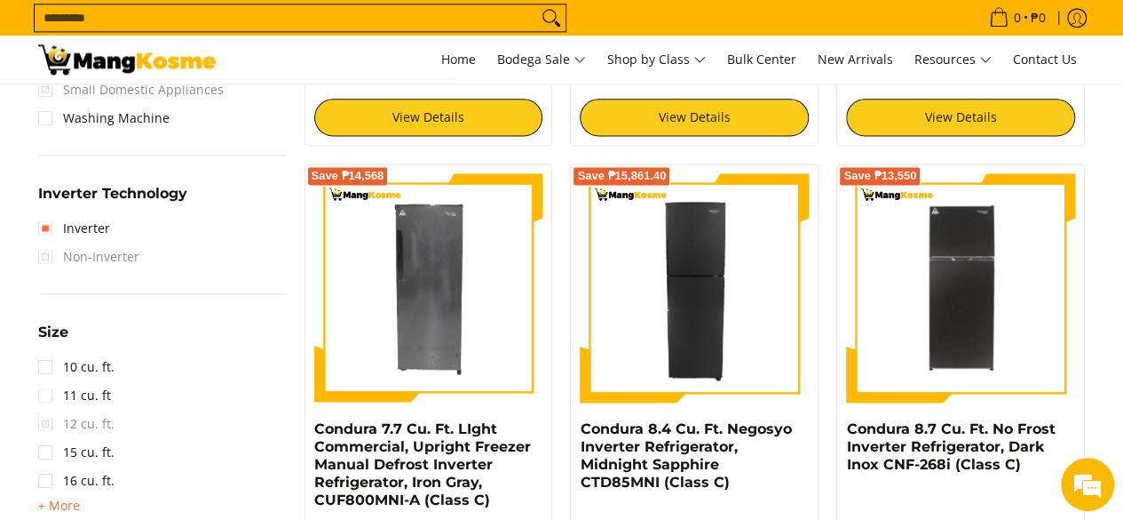
scroll to position [1138, 0]
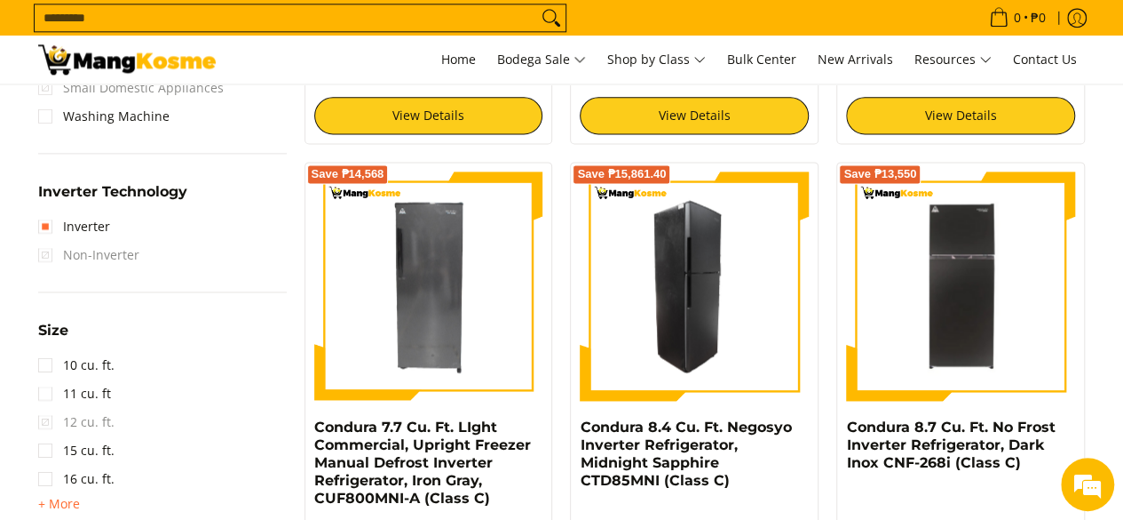
click at [702, 291] on img at bounding box center [694, 285] width 229 height 229
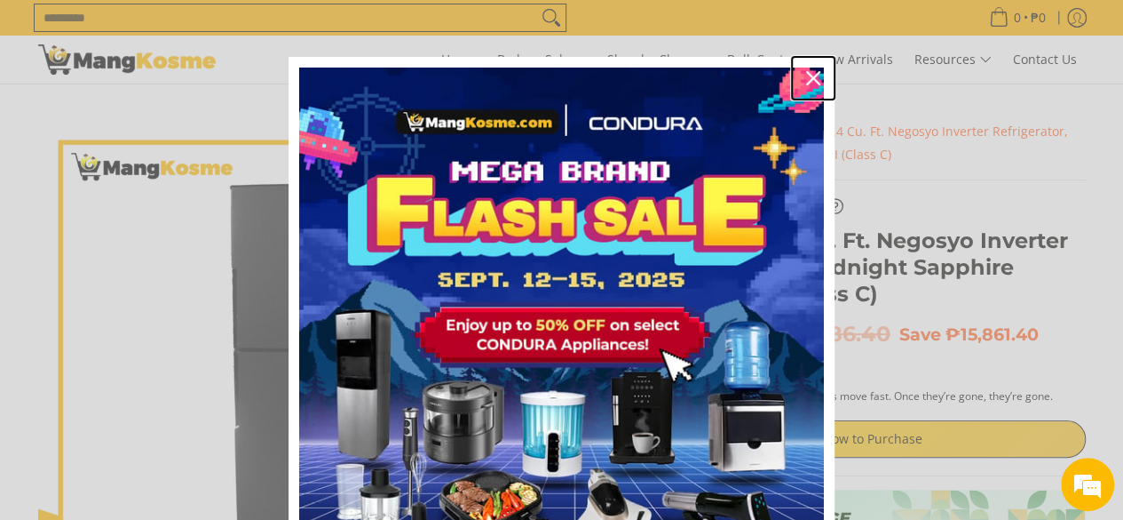
click at [806, 77] on icon "close icon" at bounding box center [813, 78] width 14 height 14
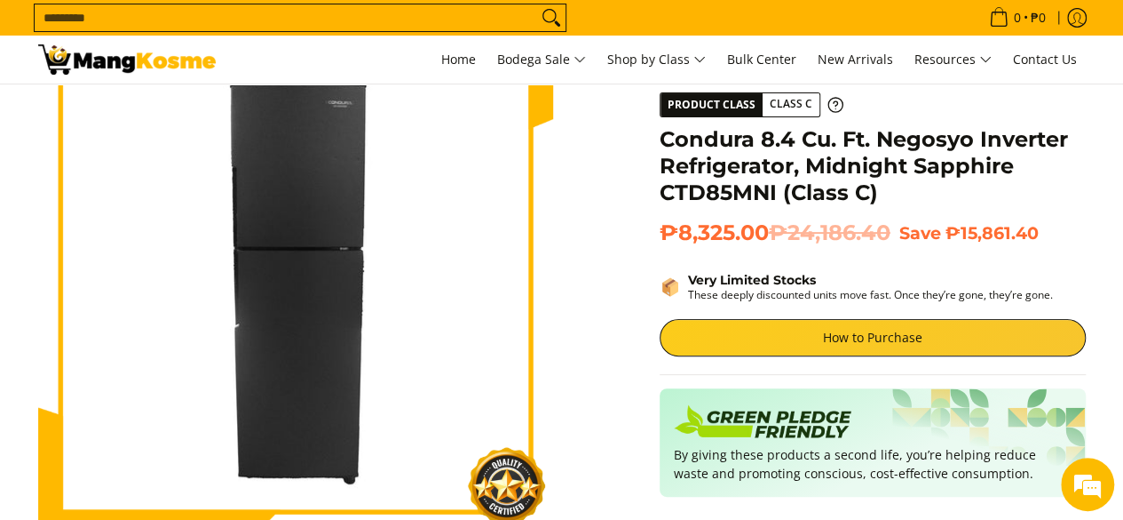
scroll to position [266, 0]
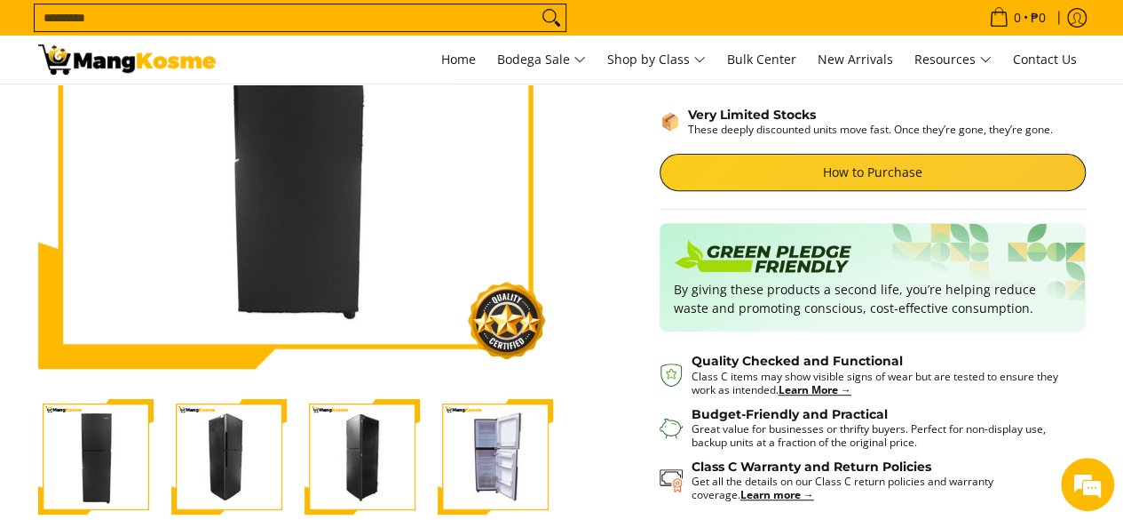
click at [500, 462] on img "Condura 8.4 Cu. Ft. Negosyo Inverter Refrigerator, Midnight Sapphire CTD85MNI (…" at bounding box center [495, 456] width 115 height 115
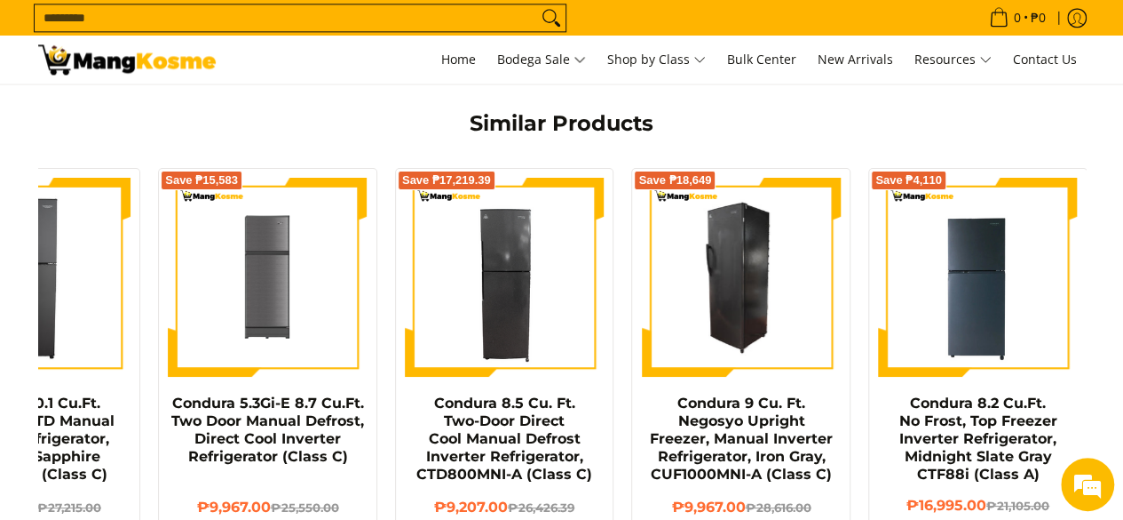
scroll to position [0, 118]
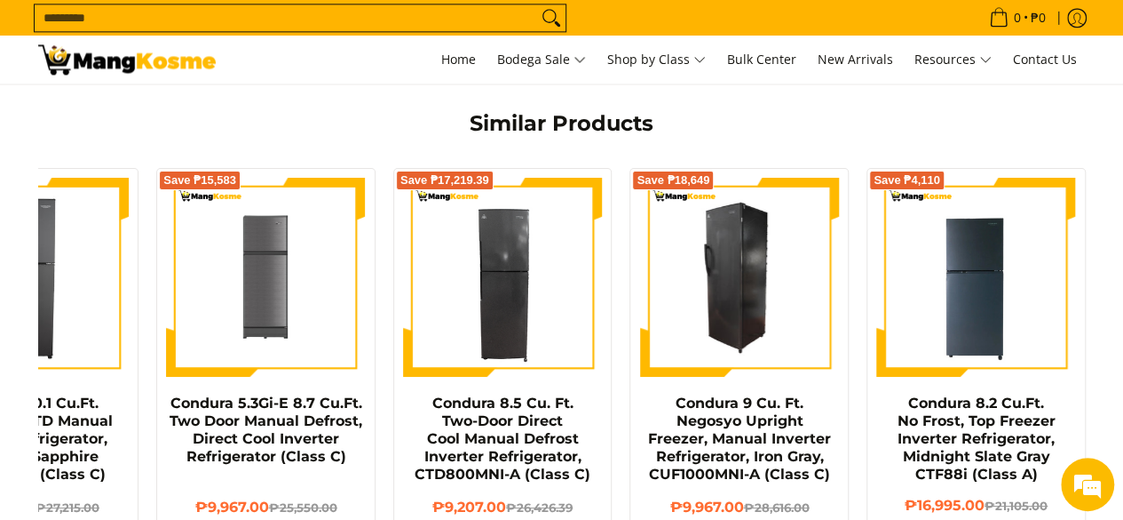
drag, startPoint x: 982, startPoint y: 242, endPoint x: 690, endPoint y: 226, distance: 292.6
click at [752, 233] on div "Save ₱16,598 Condura 10.1 Cu.Ft. Direct Cool TD Manual Inverter Refrigerator, M…" at bounding box center [503, 368] width 1184 height 418
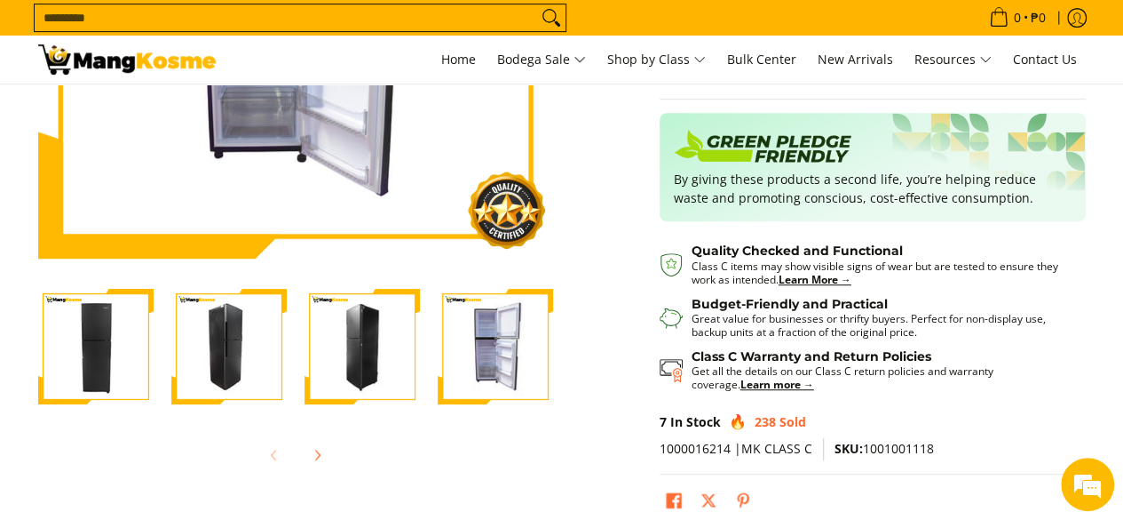
scroll to position [444, 0]
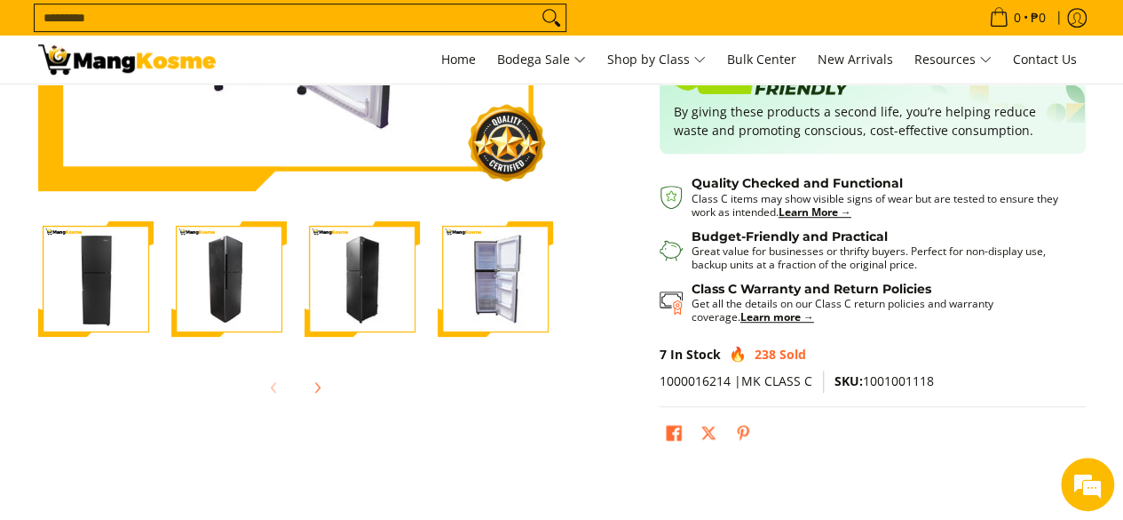
click at [227, 283] on img "Condura 8.4 Cu. Ft. Negosyo Inverter Refrigerator, Midnight Sapphire CTD85MNI (…" at bounding box center [228, 278] width 115 height 115
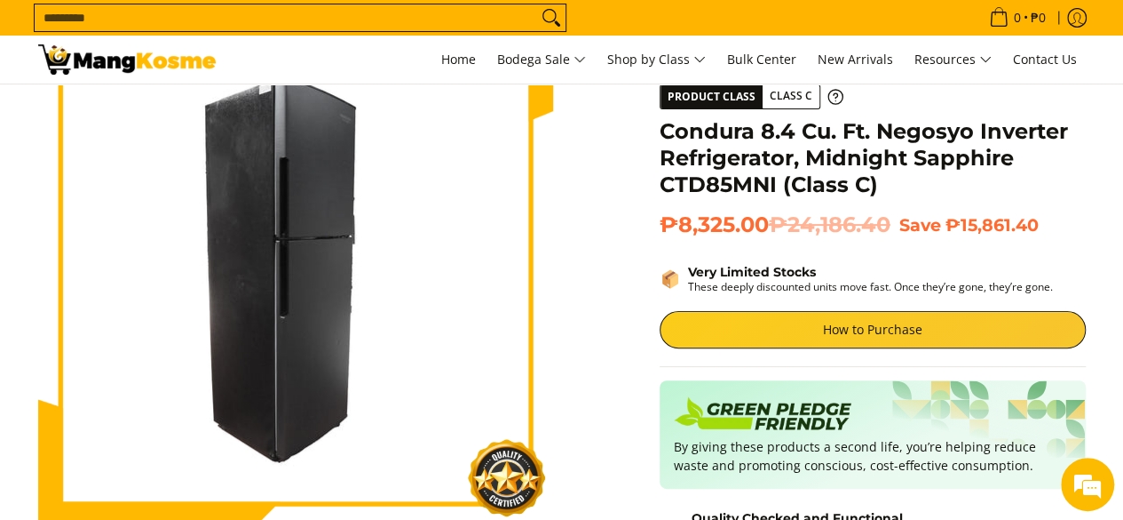
scroll to position [89, 0]
